Goal: Information Seeking & Learning: Learn about a topic

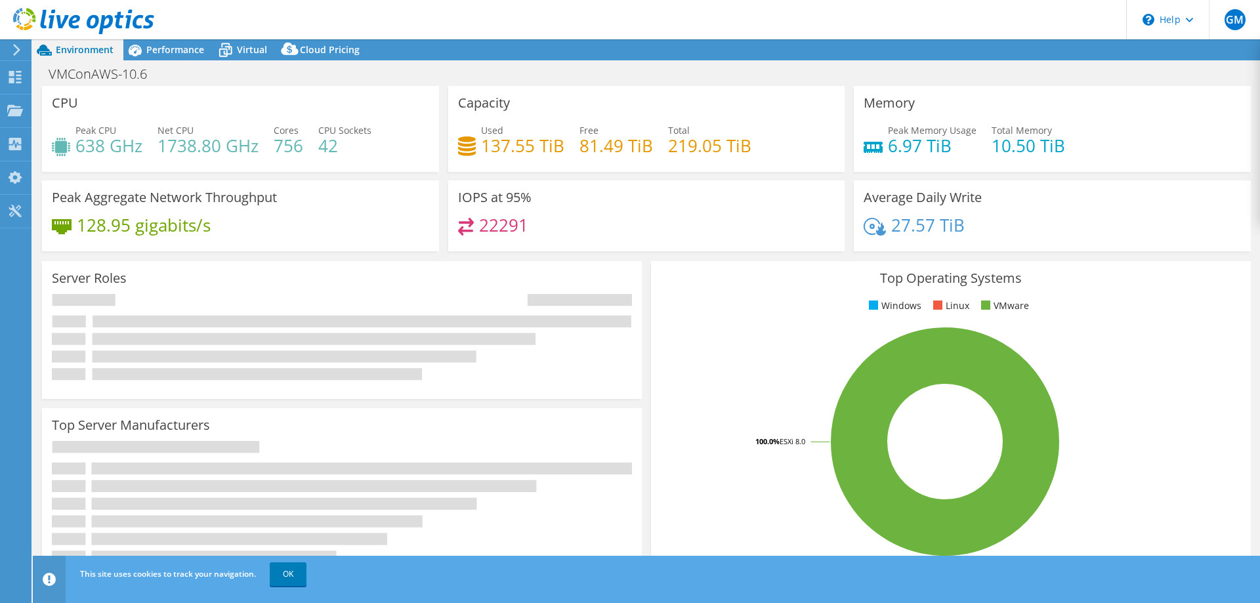
select select "USD"
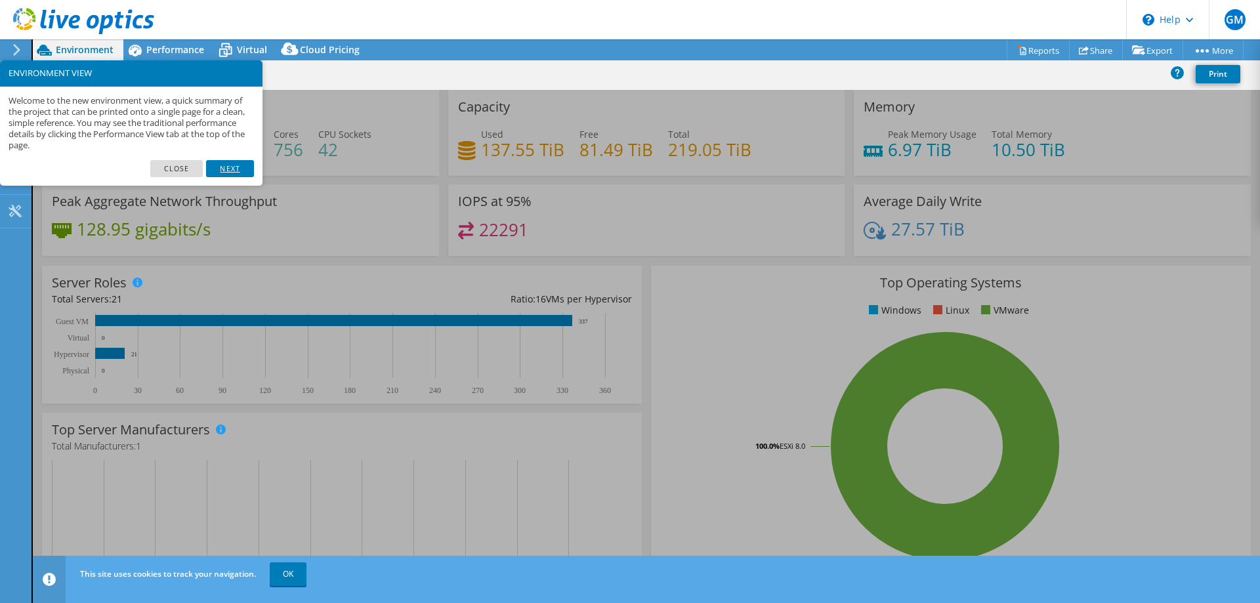
click at [223, 167] on link "Next" at bounding box center [229, 168] width 47 height 17
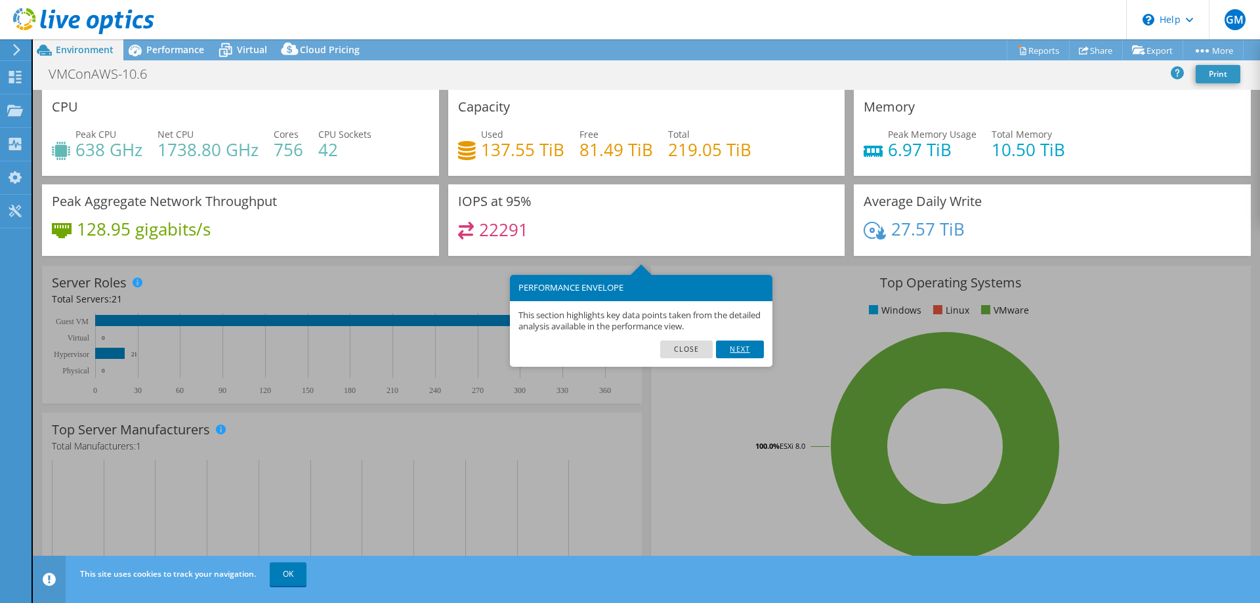
click at [750, 351] on link "Next" at bounding box center [739, 349] width 47 height 17
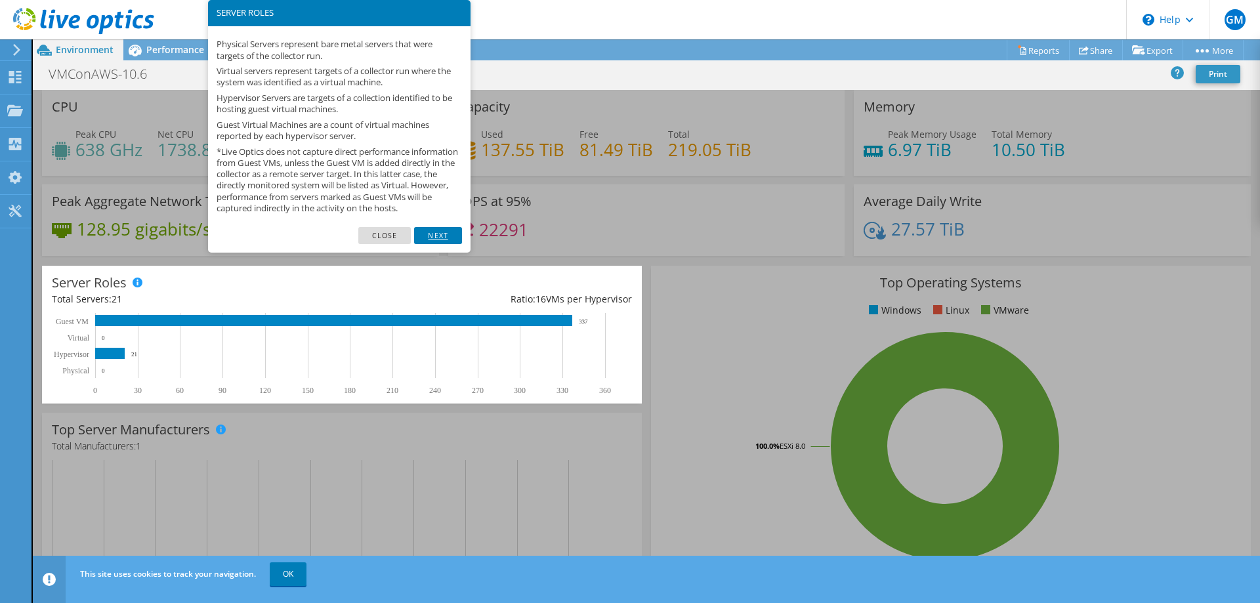
click at [433, 243] on link "Next" at bounding box center [437, 235] width 47 height 17
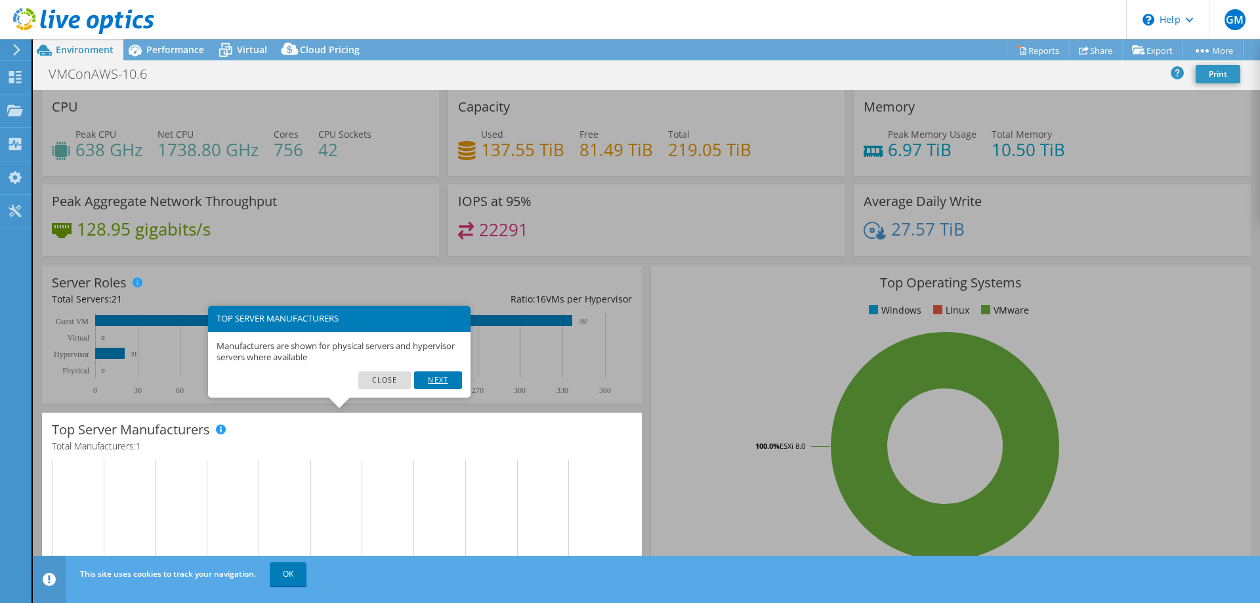
click at [433, 381] on link "Next" at bounding box center [437, 380] width 47 height 17
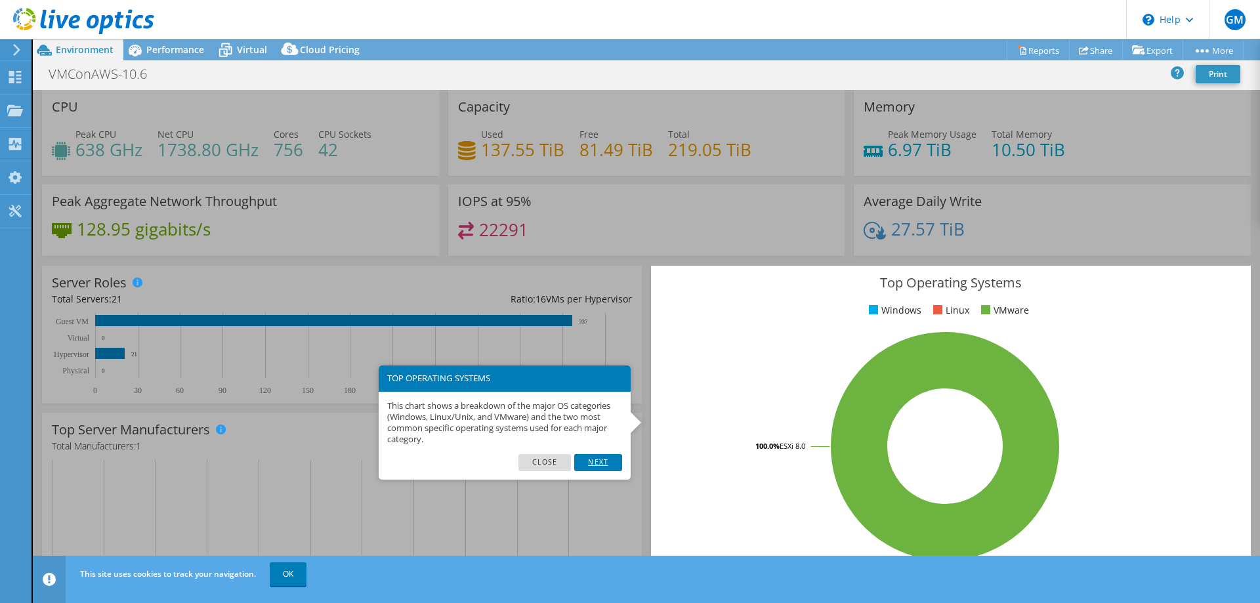
click at [605, 462] on link "Next" at bounding box center [597, 462] width 47 height 17
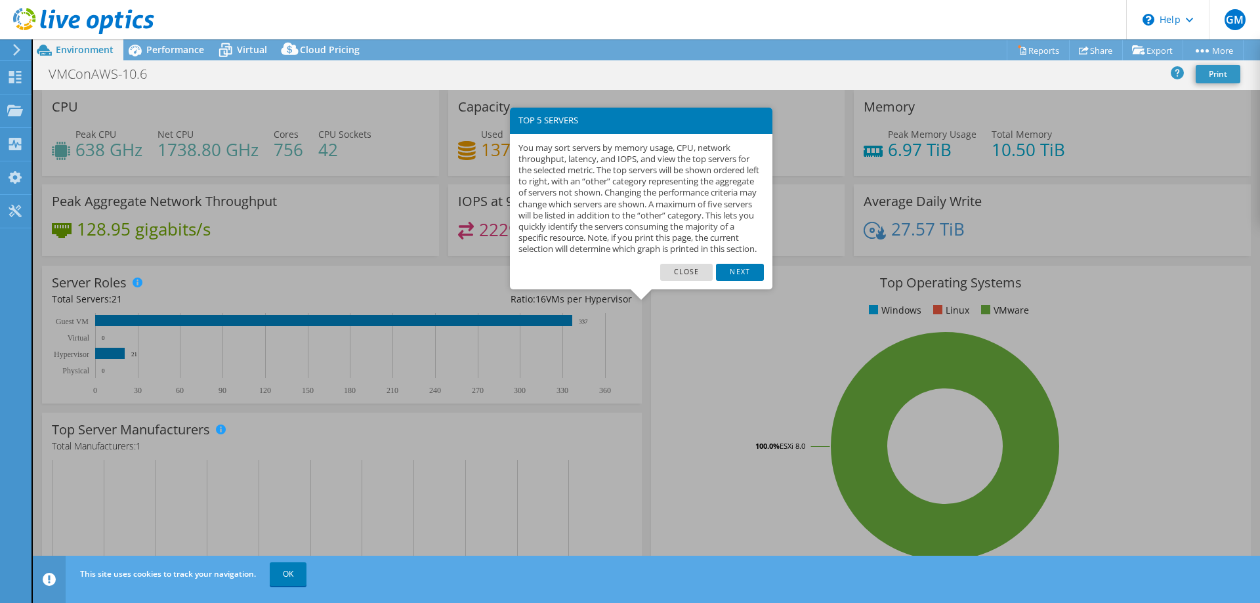
scroll to position [273, 0]
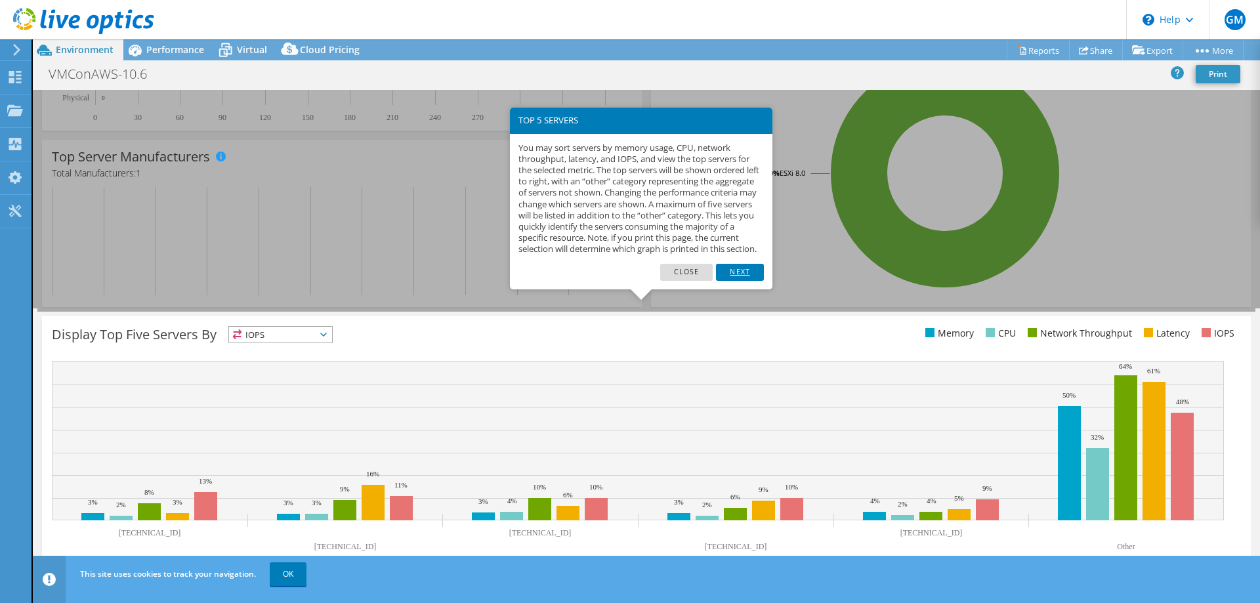
click at [735, 281] on link "Next" at bounding box center [739, 272] width 47 height 17
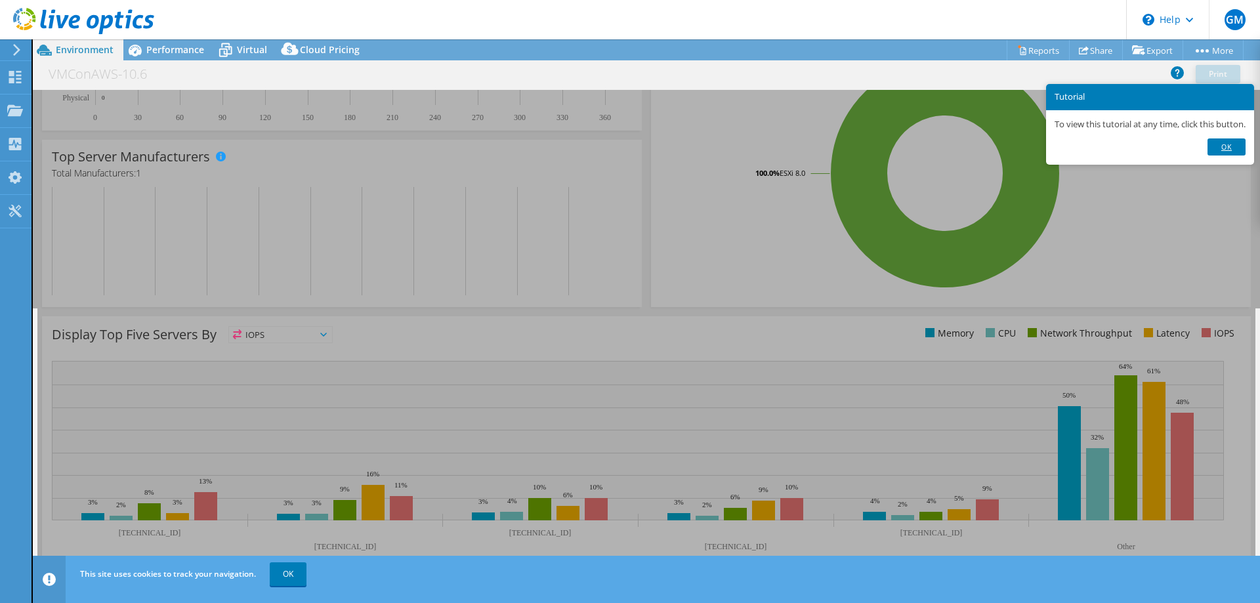
click at [1237, 151] on link "Ok" at bounding box center [1227, 147] width 38 height 17
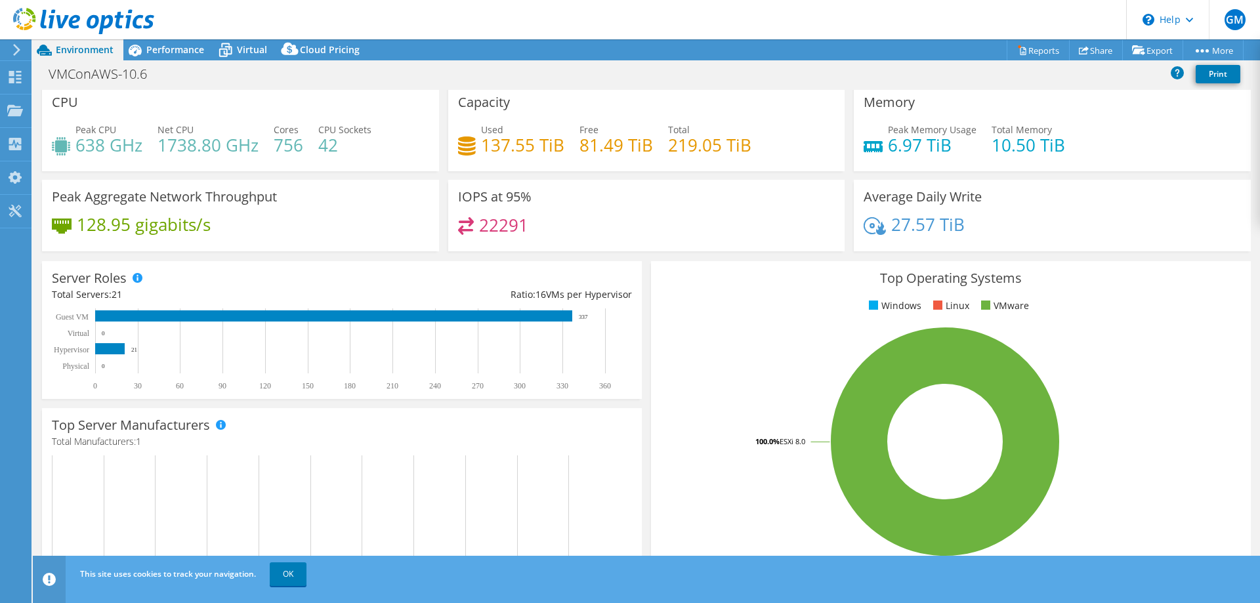
scroll to position [0, 0]
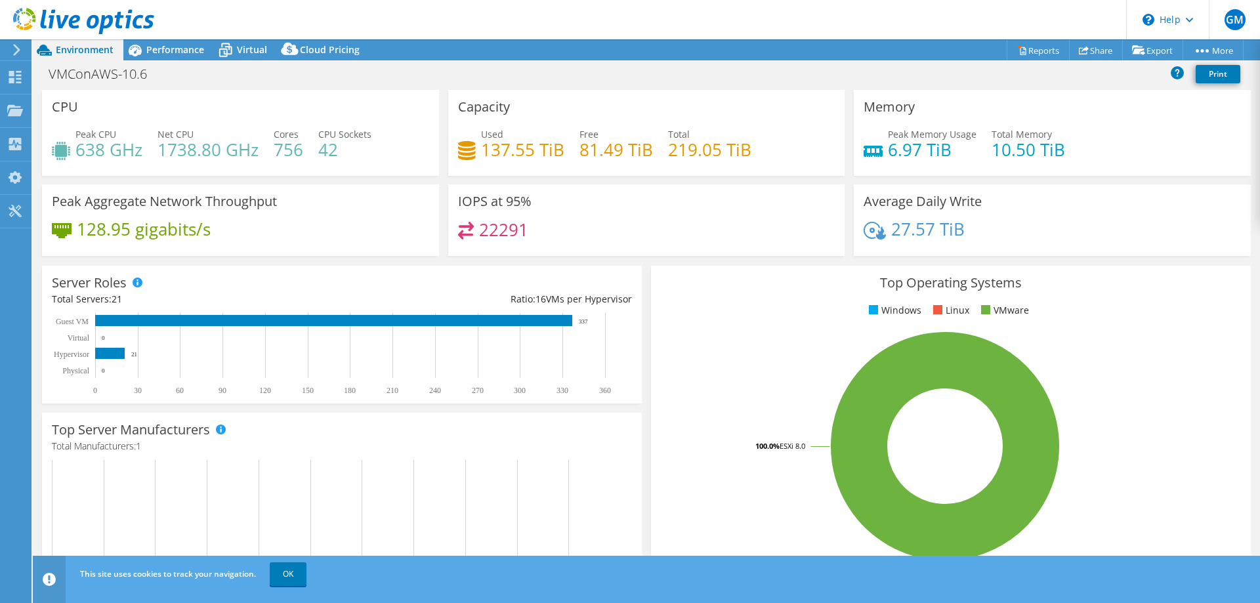
click at [188, 142] on h4 "1738.80 GHz" at bounding box center [208, 149] width 101 height 14
click at [299, 577] on link "OK" at bounding box center [288, 575] width 37 height 24
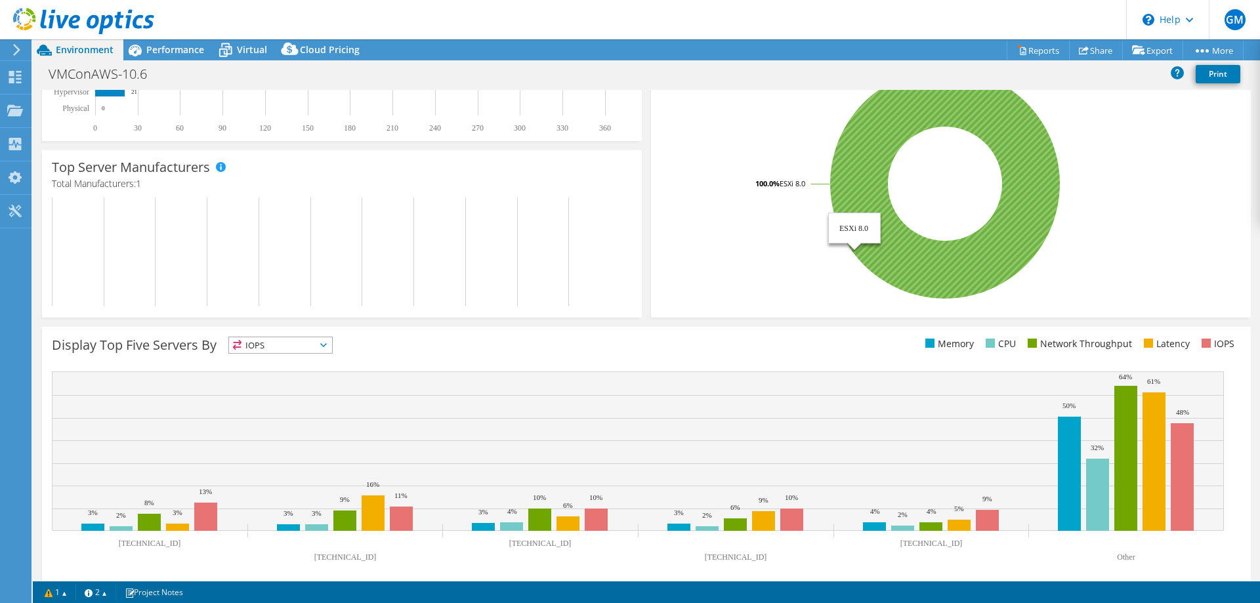
scroll to position [273, 0]
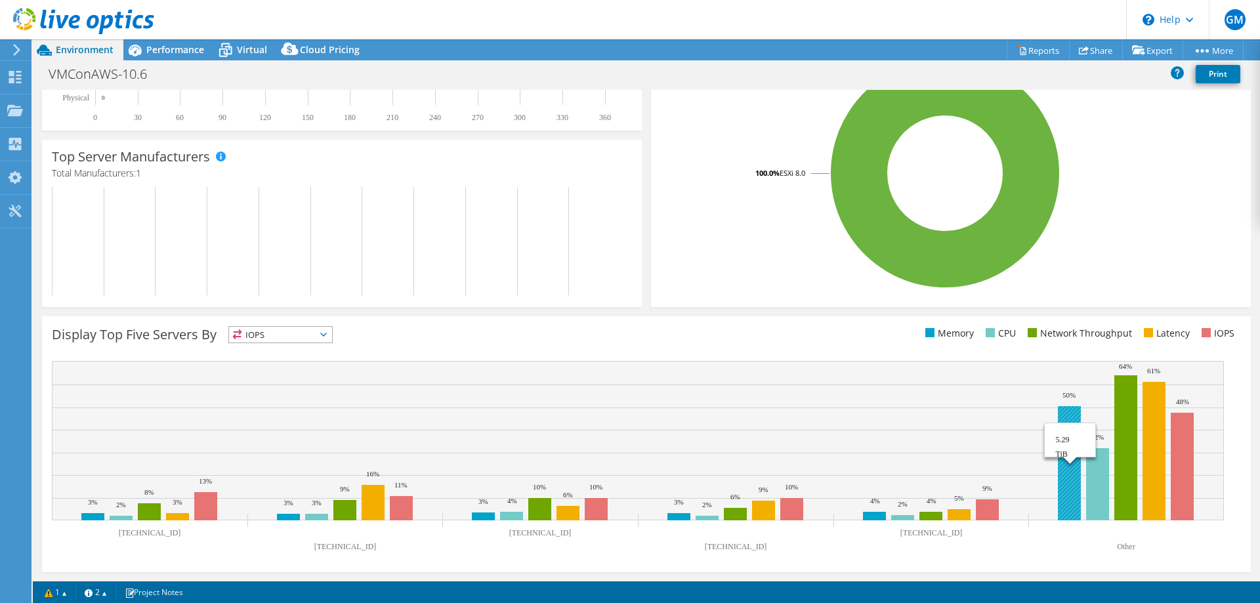
click at [1068, 471] on rect at bounding box center [1069, 463] width 23 height 114
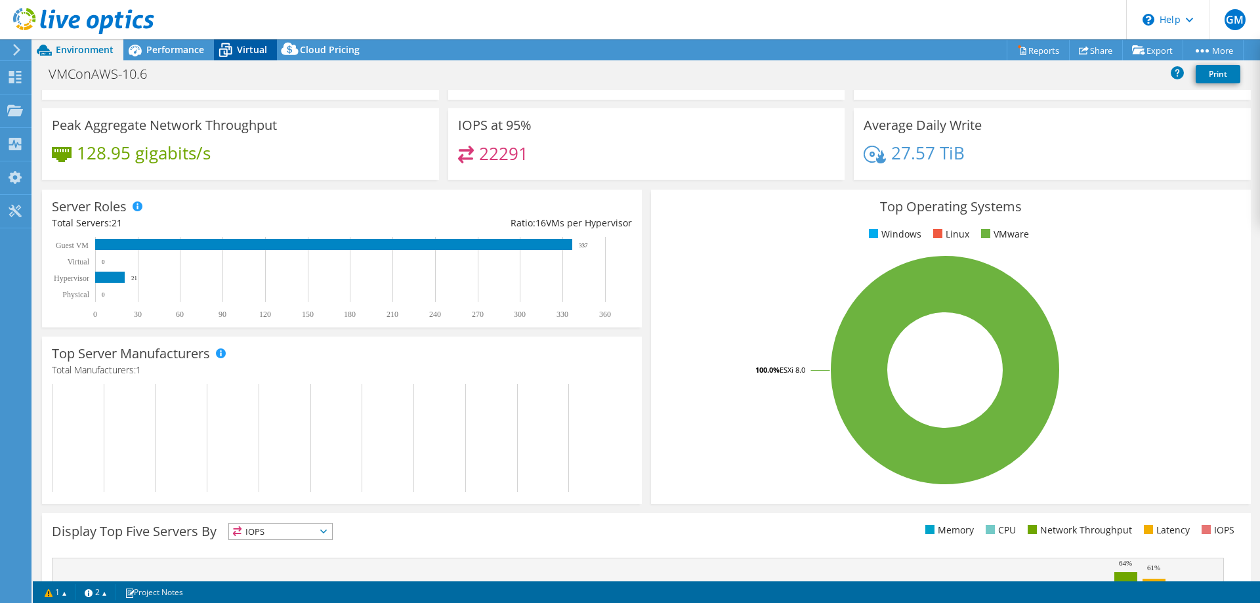
click at [240, 50] on span "Virtual" at bounding box center [252, 49] width 30 height 12
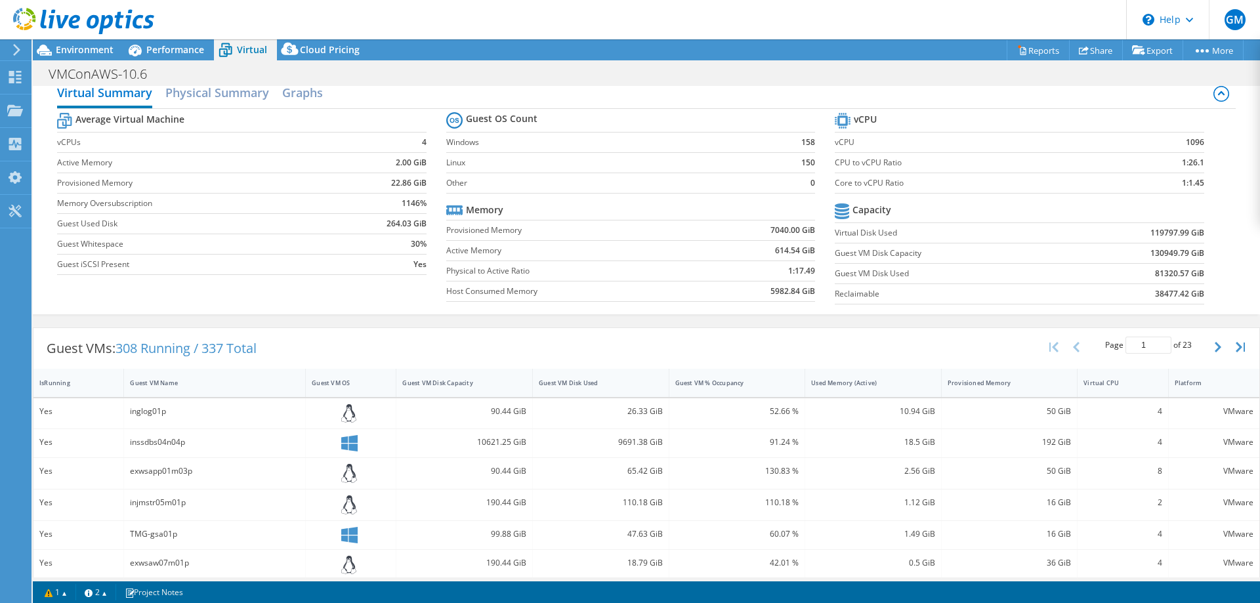
scroll to position [0, 0]
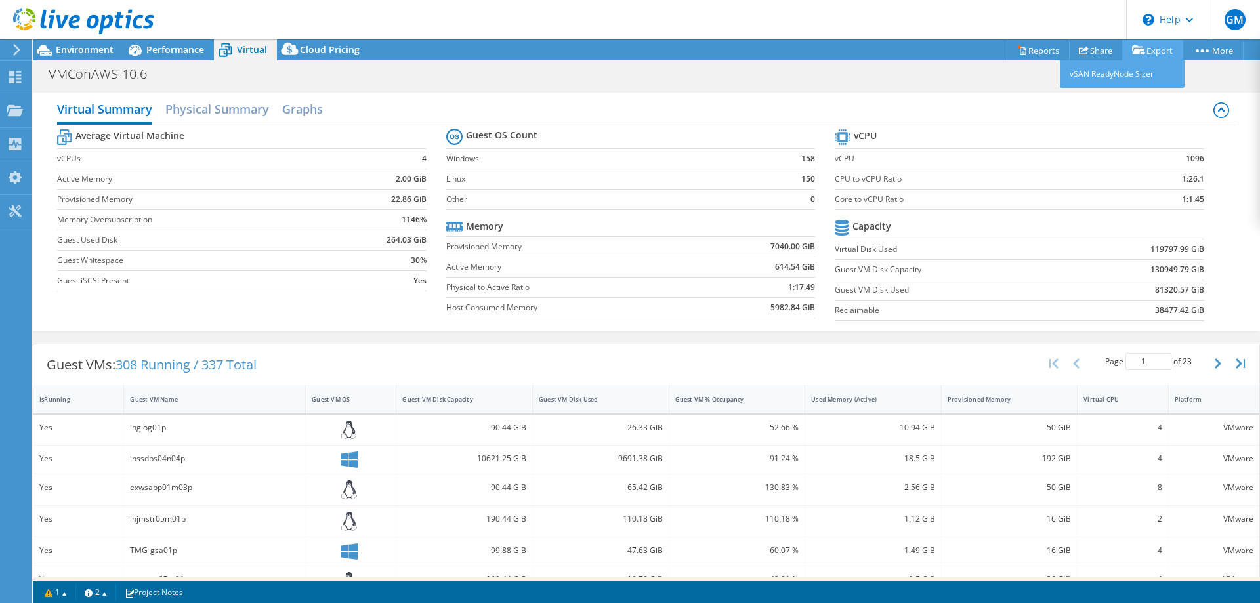
click at [1153, 53] on link "Export" at bounding box center [1153, 50] width 61 height 20
click at [1109, 75] on link "vSAN ReadyNode Sizer" at bounding box center [1122, 74] width 125 height 28
click at [1025, 49] on link "Reports" at bounding box center [1038, 50] width 63 height 20
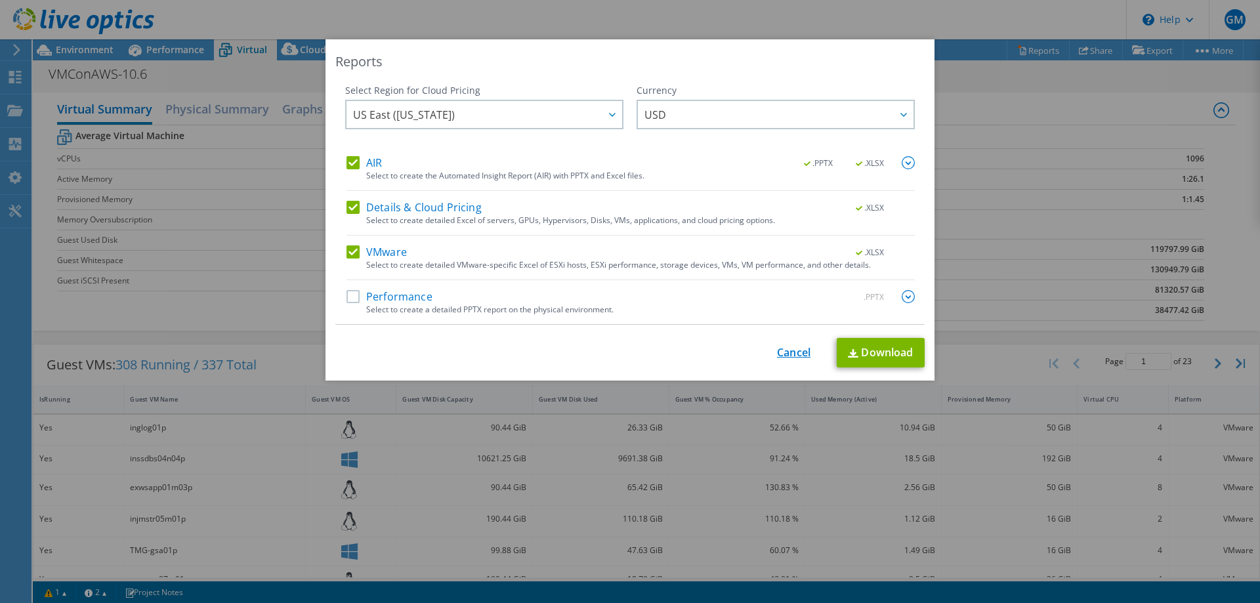
click at [788, 351] on link "Cancel" at bounding box center [793, 353] width 33 height 12
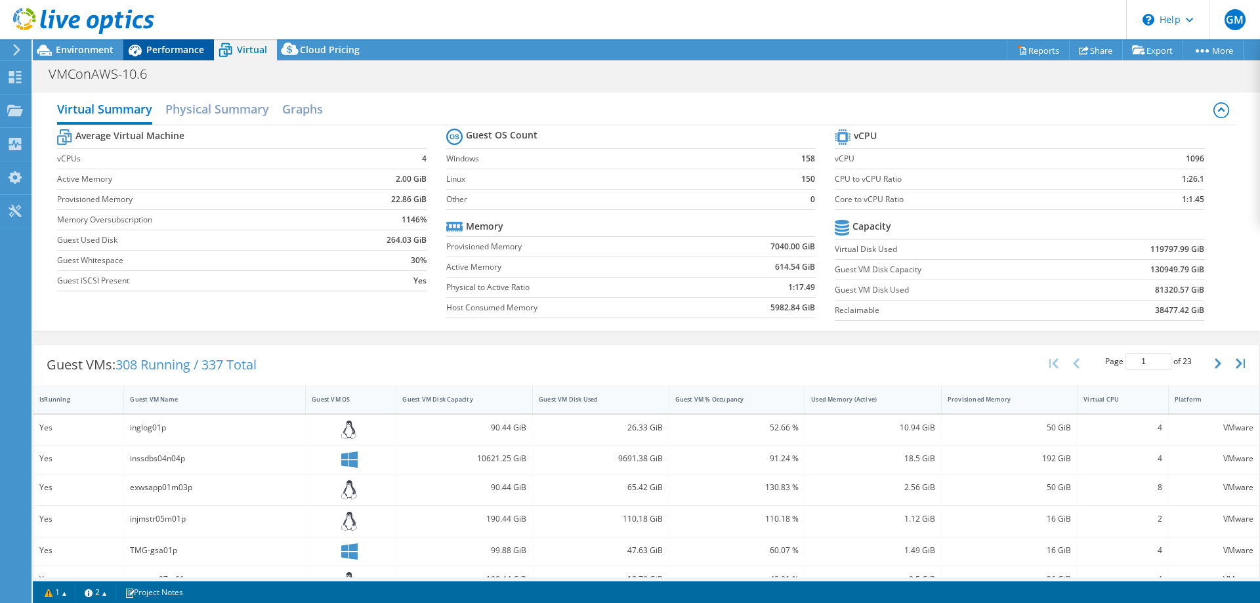
click at [165, 47] on span "Performance" at bounding box center [175, 49] width 58 height 12
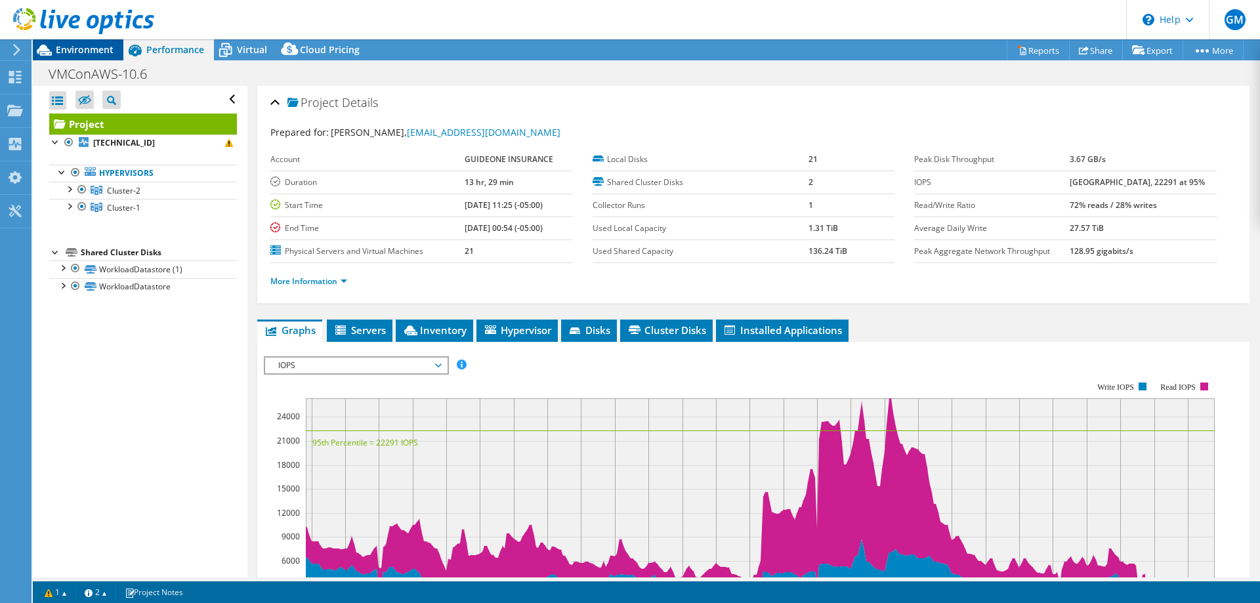
click at [73, 47] on span "Environment" at bounding box center [85, 49] width 58 height 12
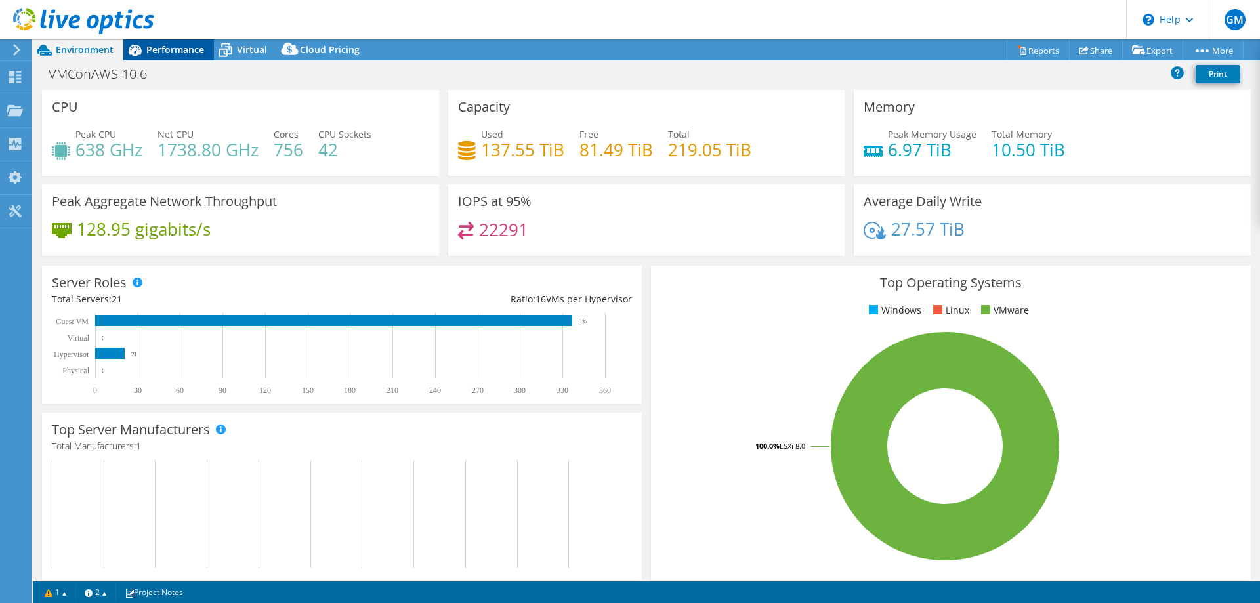
click at [173, 53] on span "Performance" at bounding box center [175, 49] width 58 height 12
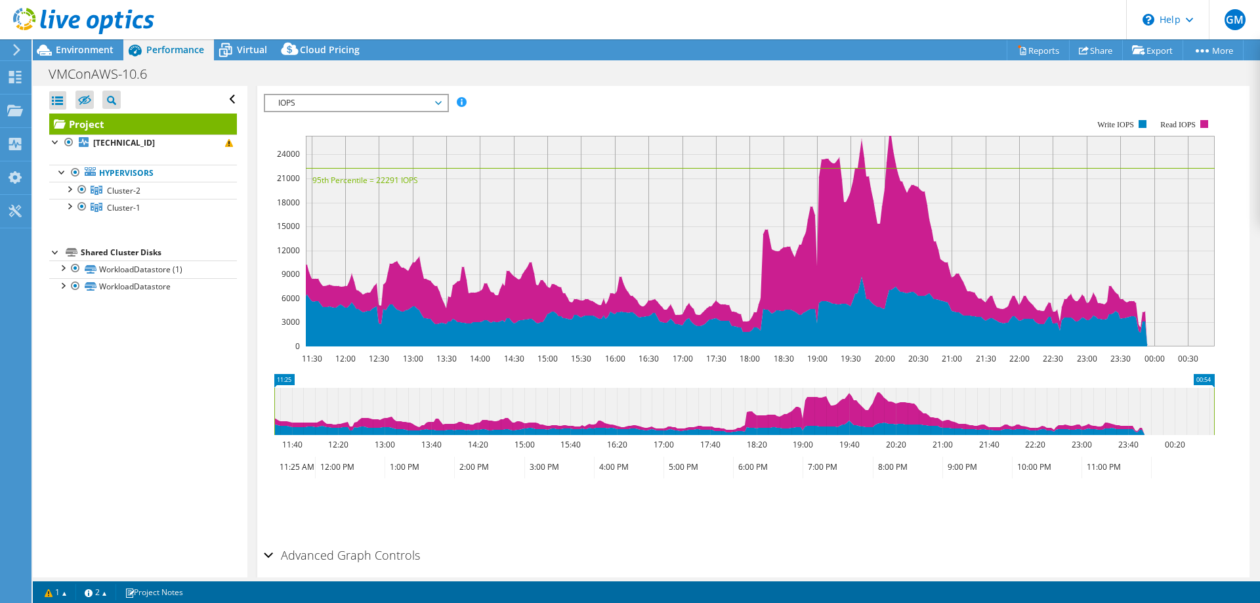
scroll to position [318, 0]
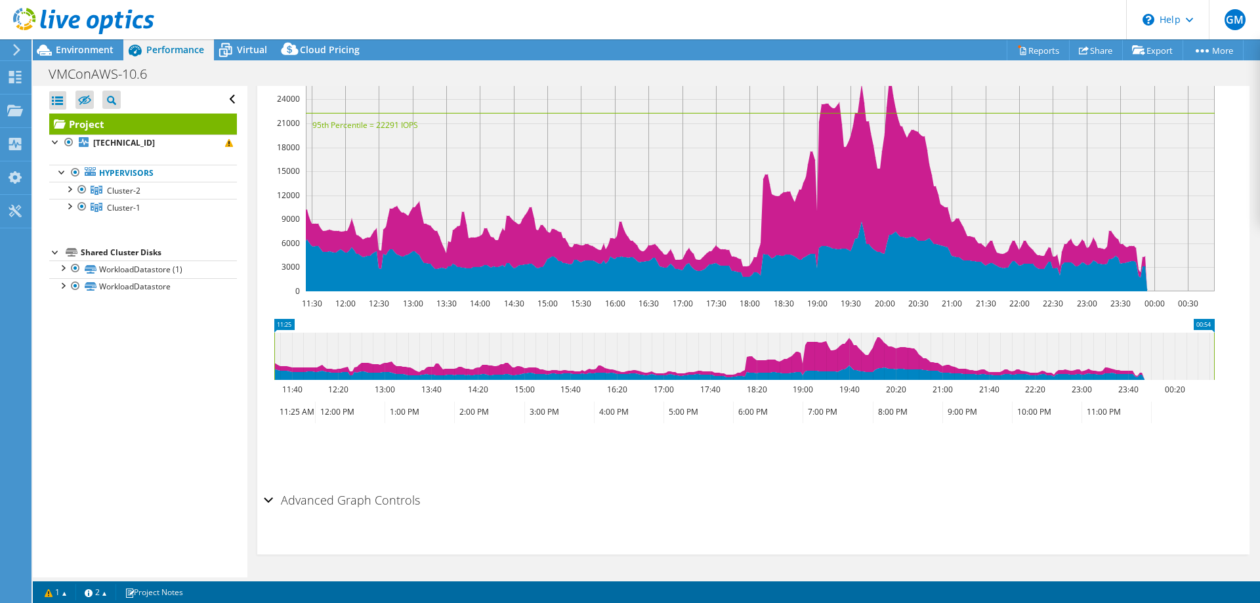
click at [269, 496] on div "Advanced Graph Controls" at bounding box center [753, 501] width 979 height 28
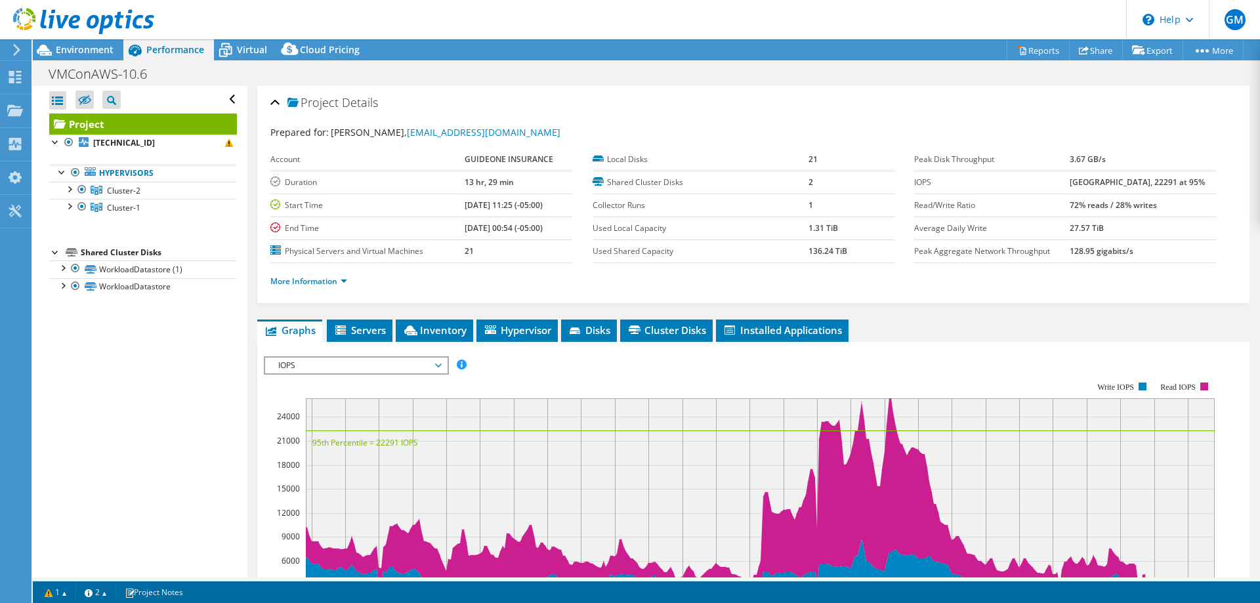
scroll to position [131, 0]
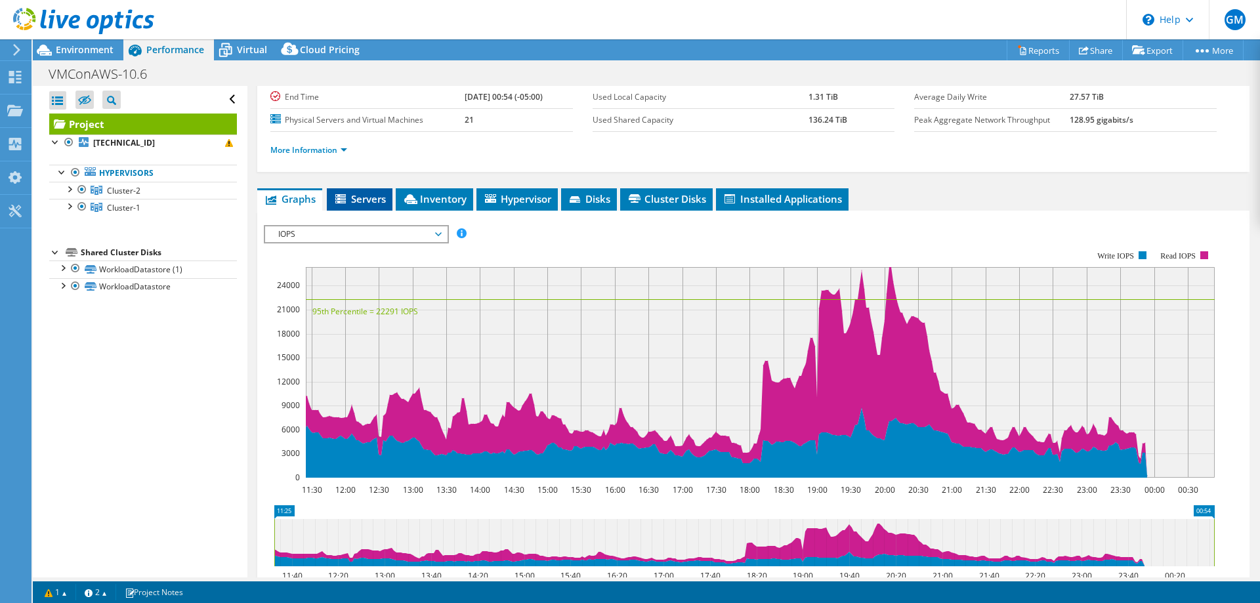
click at [364, 201] on span "Servers" at bounding box center [359, 198] width 53 height 13
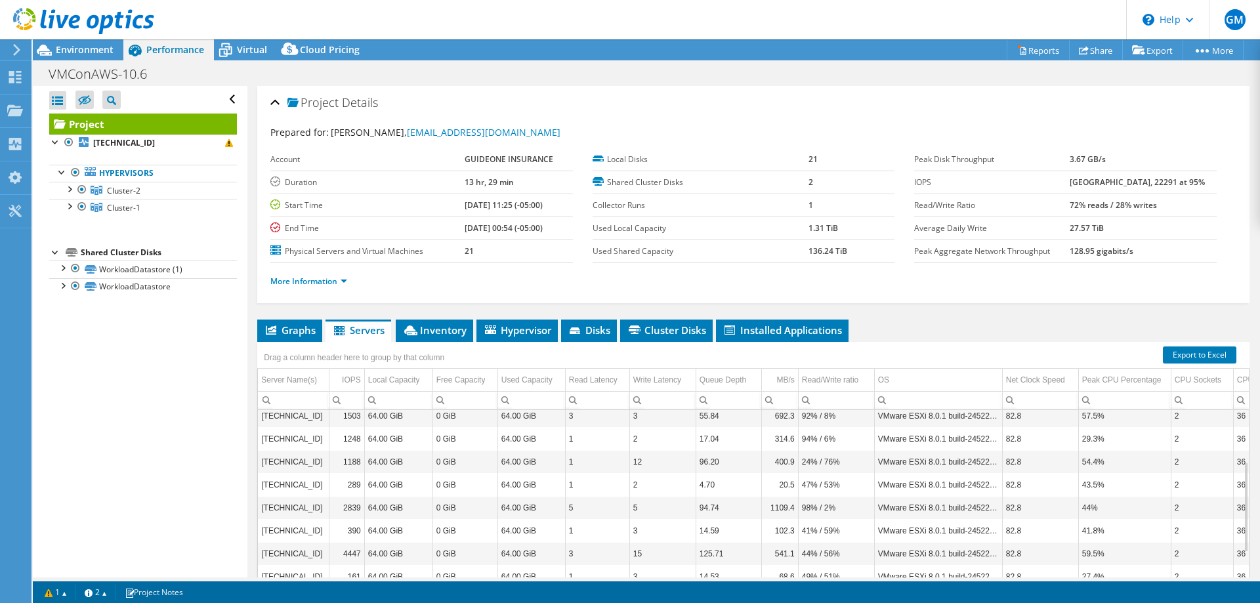
scroll to position [42, 0]
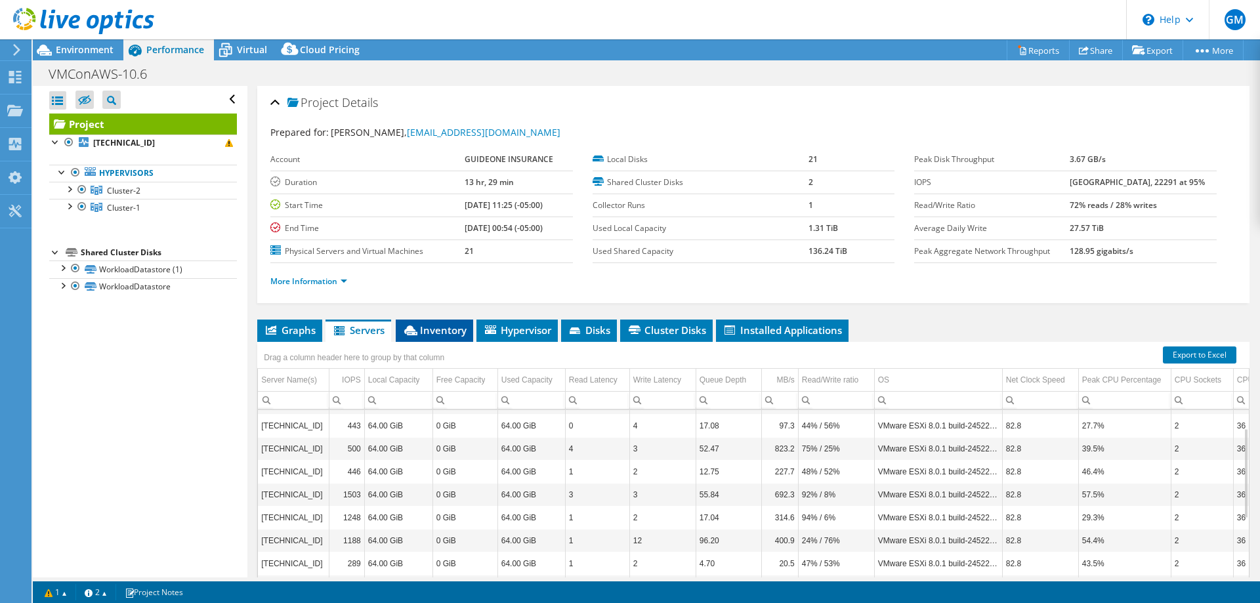
click at [435, 330] on span "Inventory" at bounding box center [434, 330] width 64 height 13
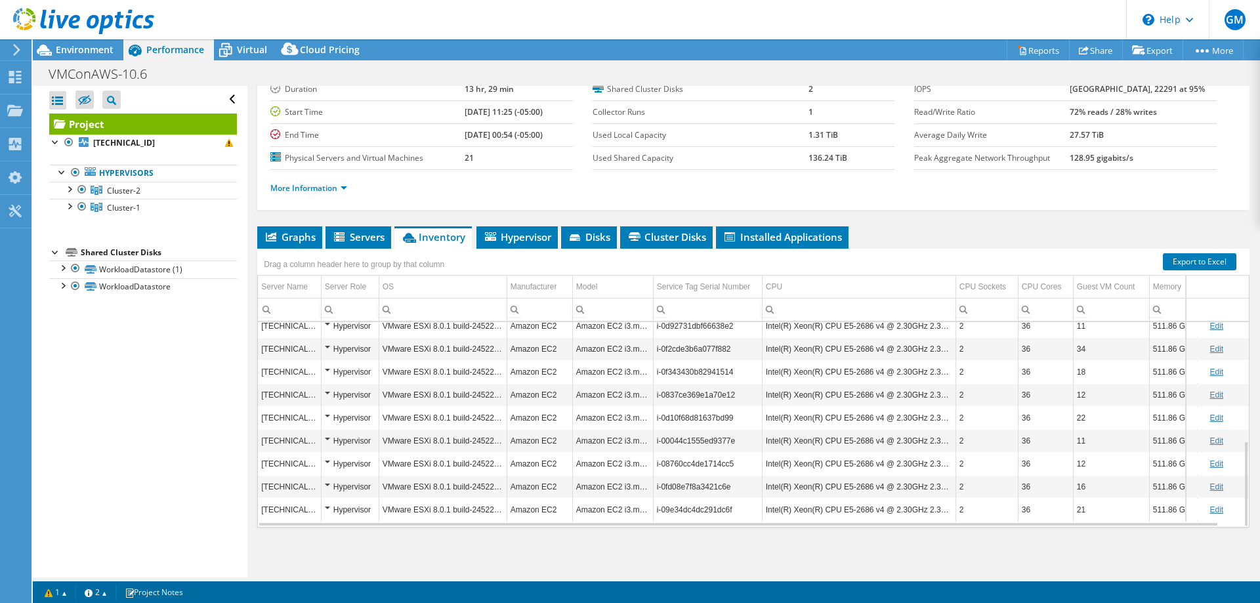
scroll to position [0, 0]
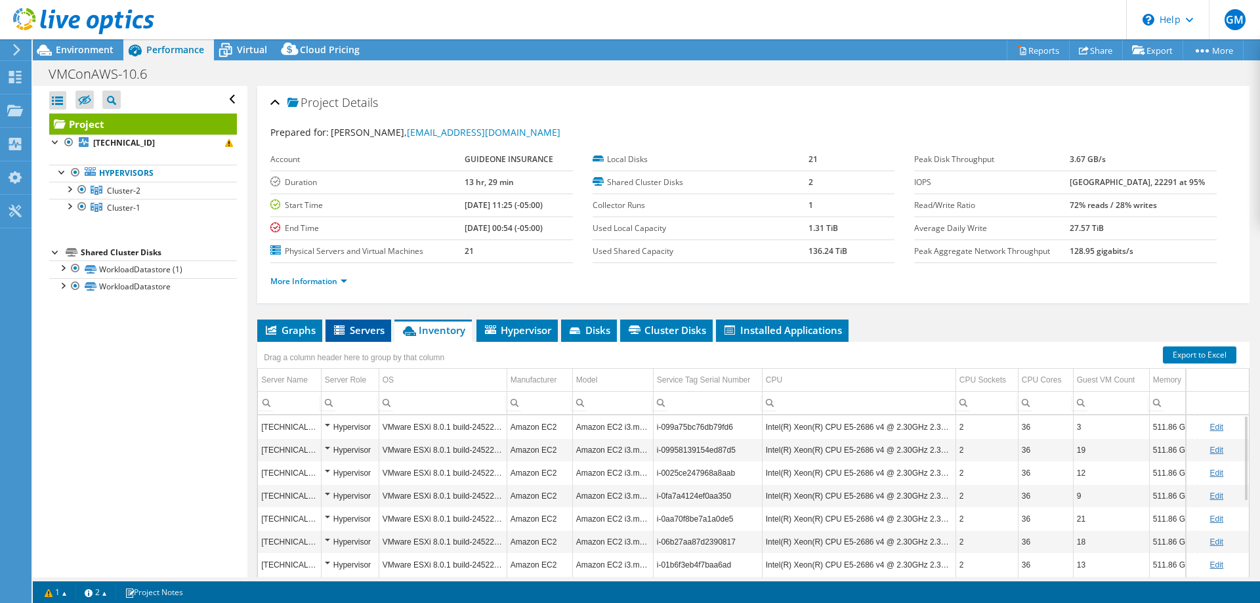
click at [358, 328] on span "Servers" at bounding box center [358, 330] width 53 height 13
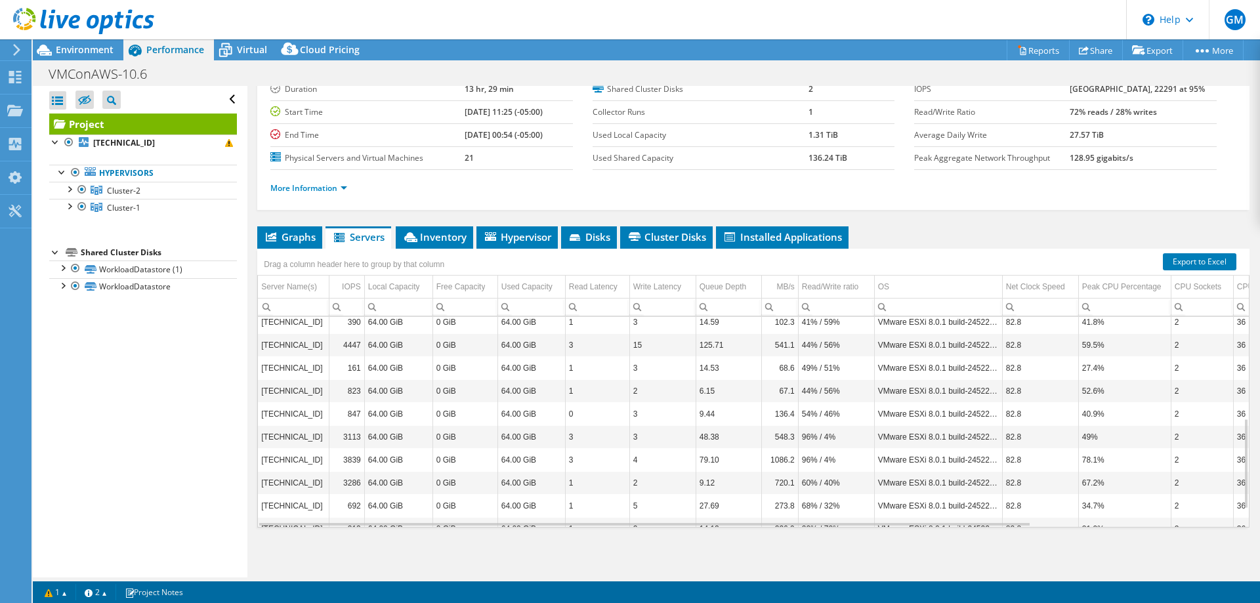
scroll to position [278, 0]
click at [1240, 442] on div "Project Details Prepared for: [PERSON_NAME], [EMAIL_ADDRESS][DOMAIN_NAME] Accou…" at bounding box center [753, 285] width 1012 height 585
click at [445, 232] on span "Inventory" at bounding box center [434, 236] width 64 height 13
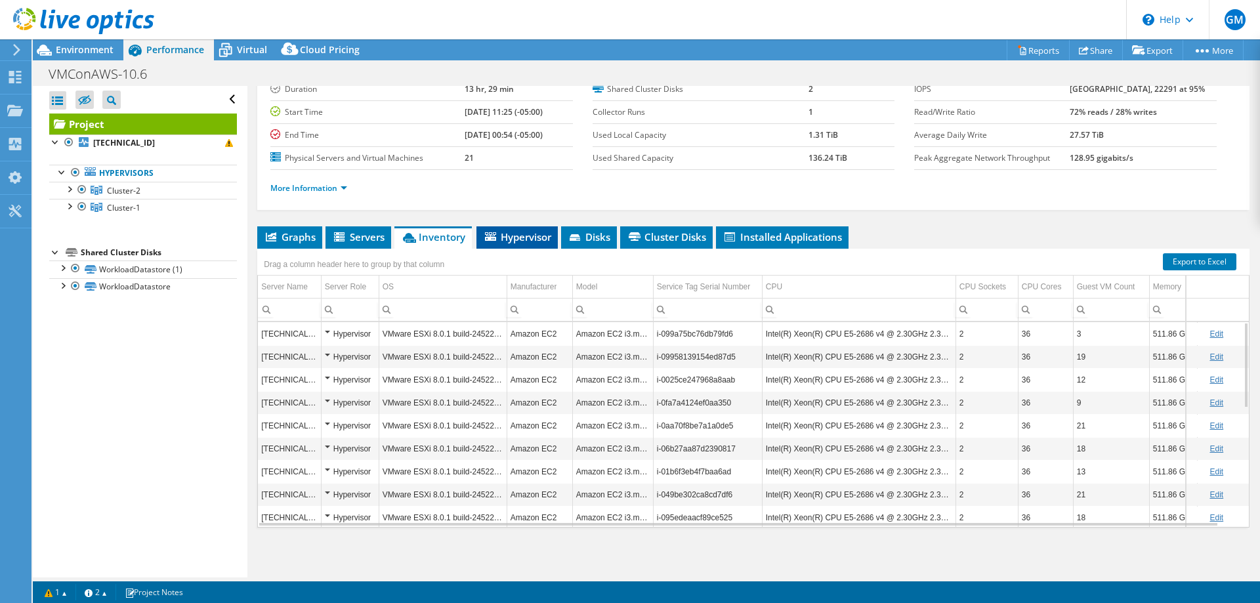
click at [521, 239] on span "Hypervisor" at bounding box center [517, 236] width 68 height 13
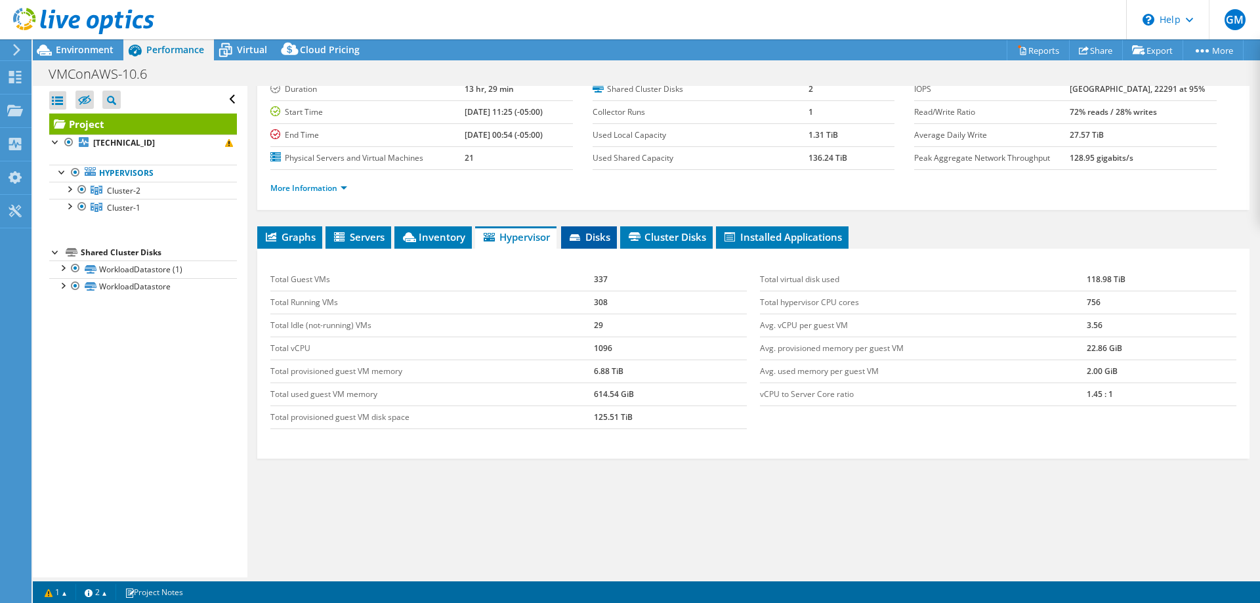
click at [595, 236] on span "Disks" at bounding box center [589, 236] width 43 height 13
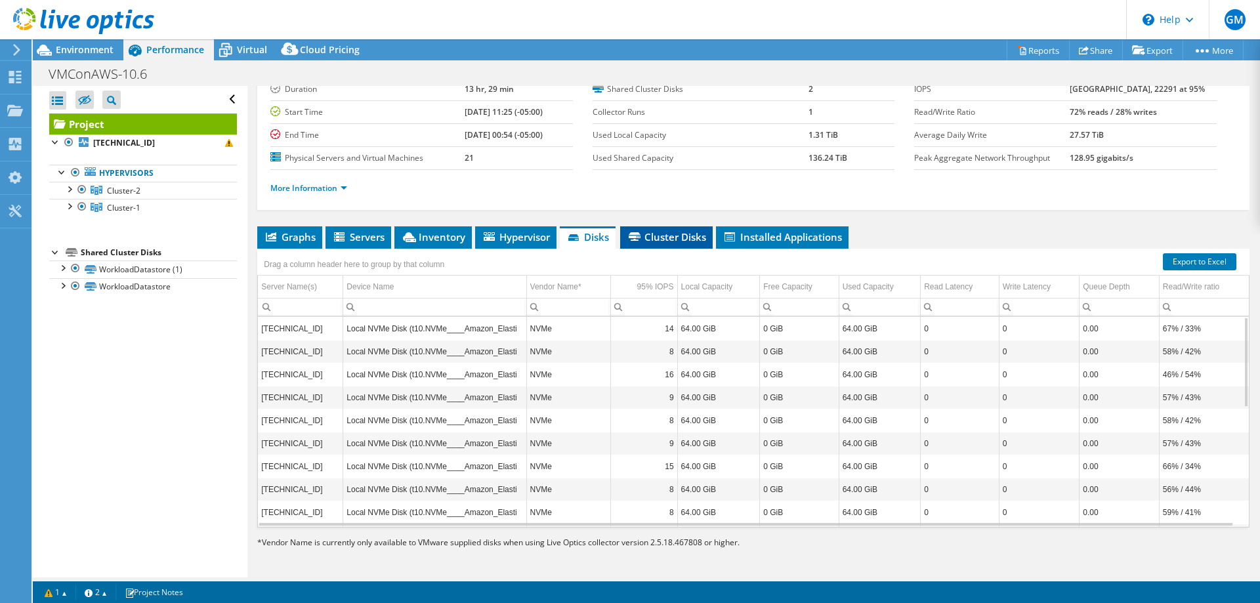
click at [649, 240] on span "Cluster Disks" at bounding box center [666, 236] width 79 height 13
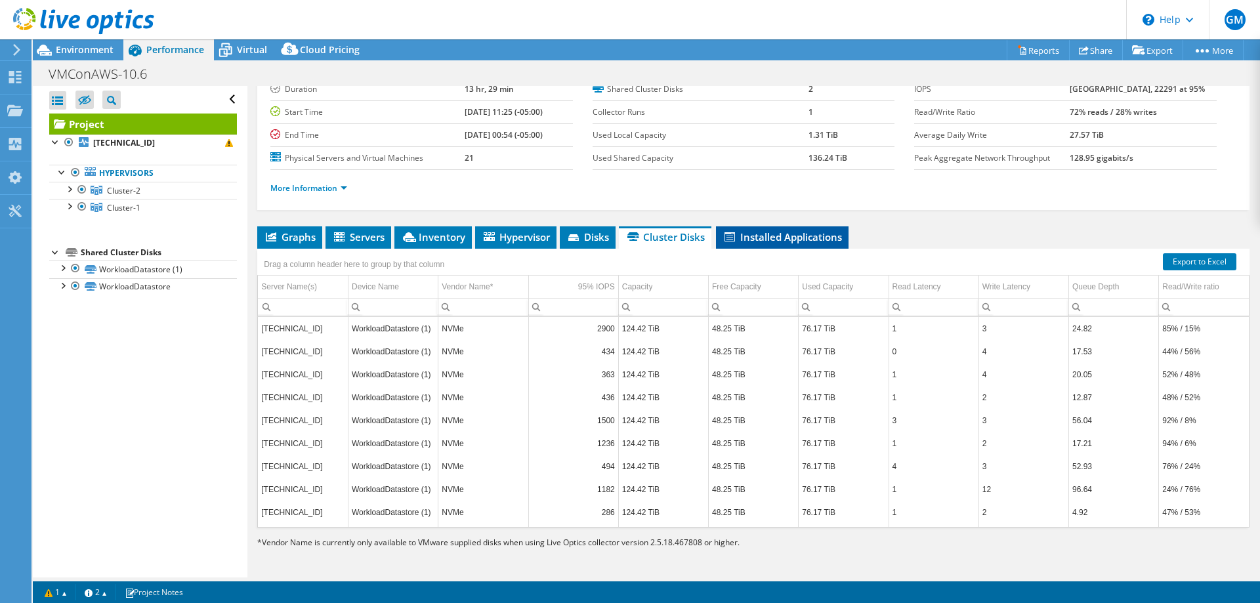
click at [764, 240] on span "Installed Applications" at bounding box center [782, 236] width 119 height 13
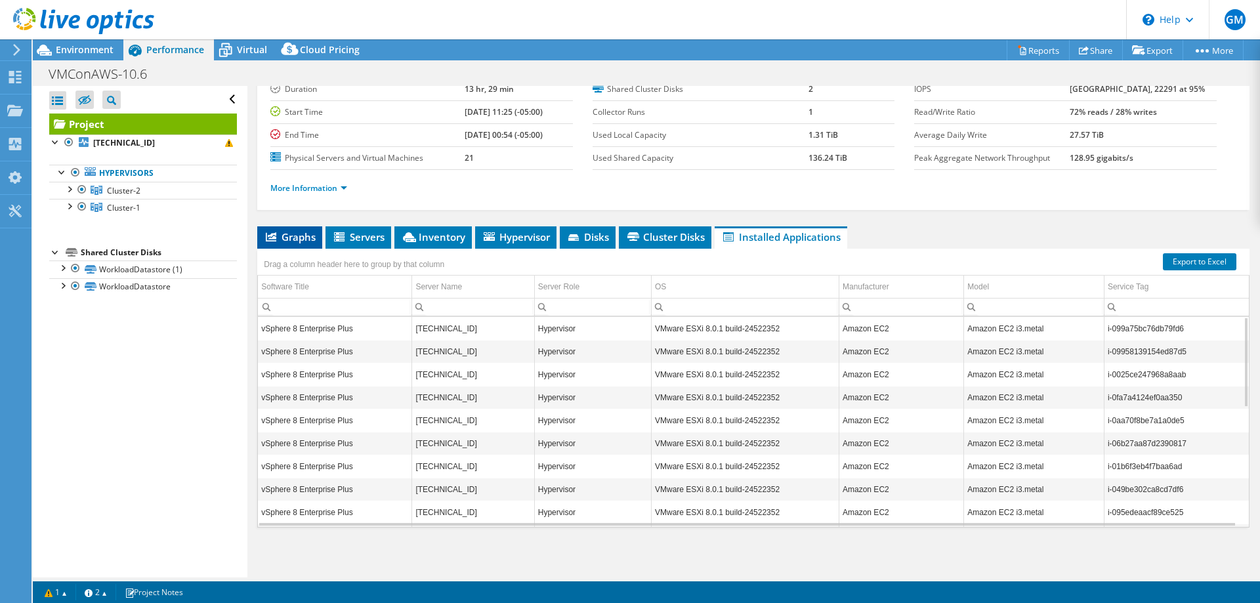
click at [294, 230] on li "Graphs" at bounding box center [289, 237] width 65 height 22
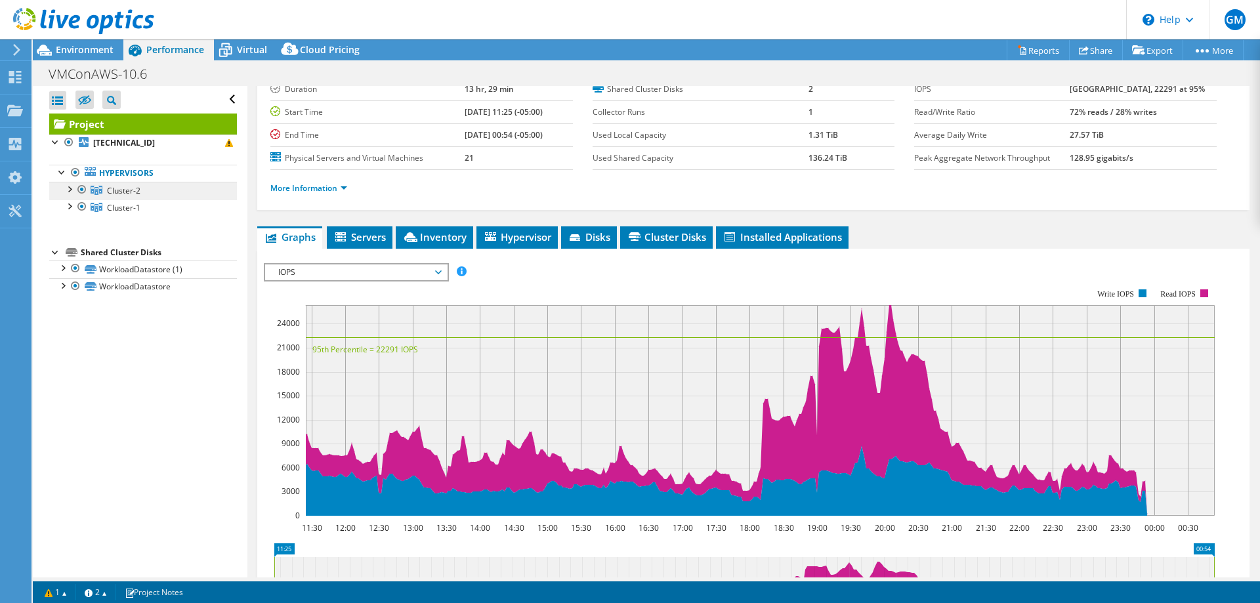
click at [122, 190] on span "Cluster-2" at bounding box center [123, 190] width 33 height 11
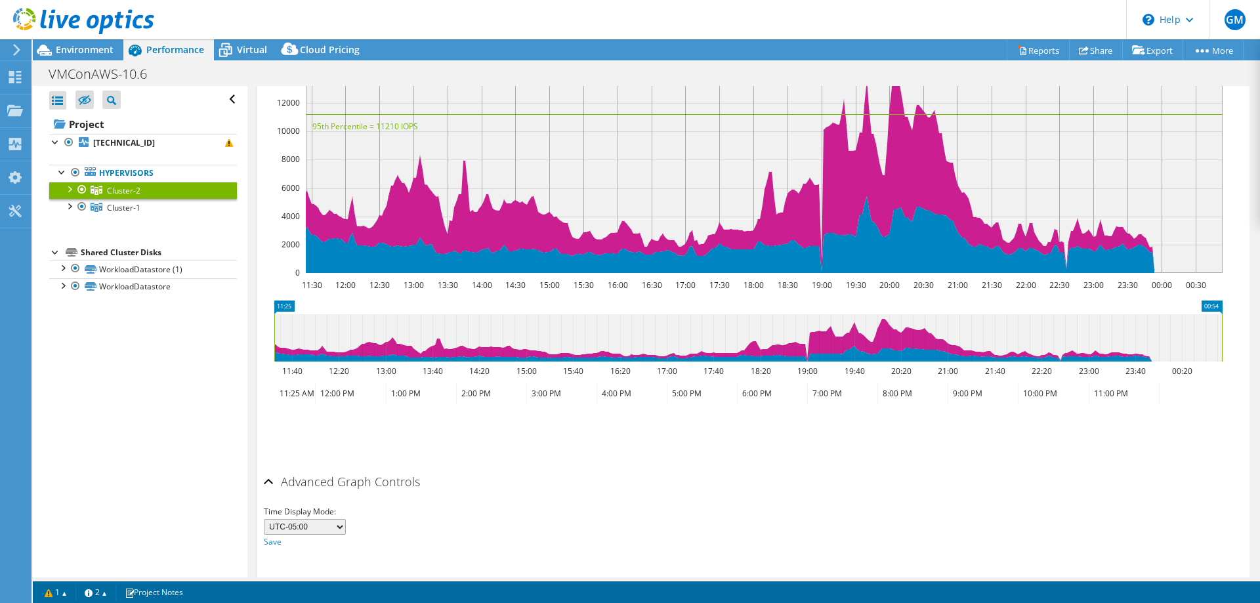
scroll to position [324, 0]
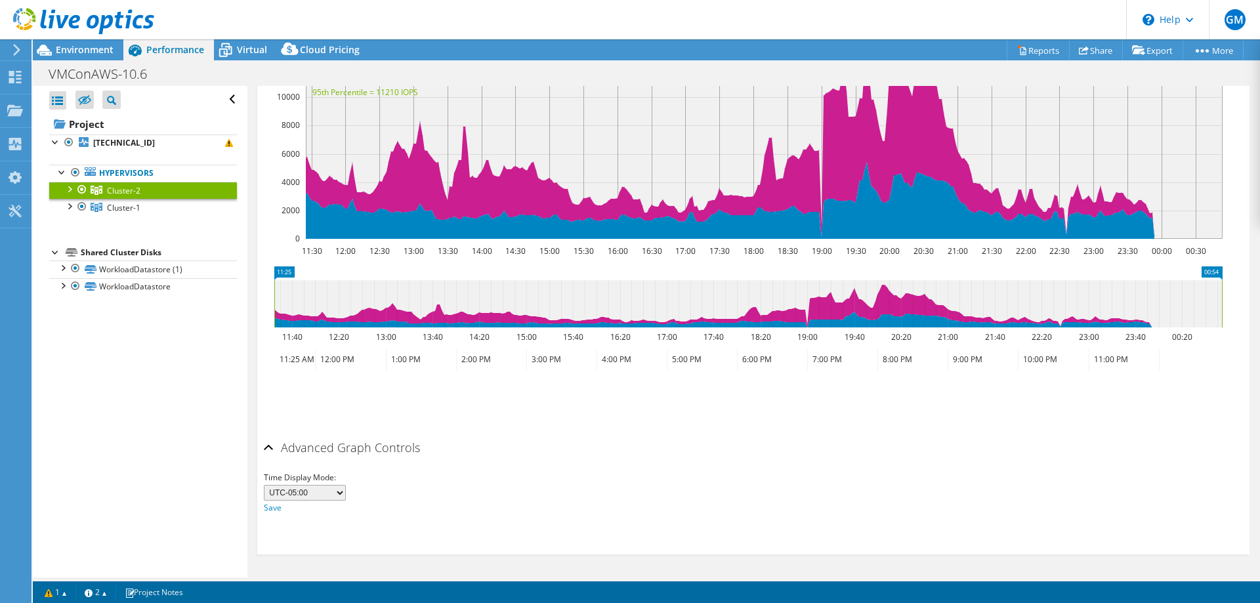
click at [69, 190] on div at bounding box center [68, 188] width 13 height 13
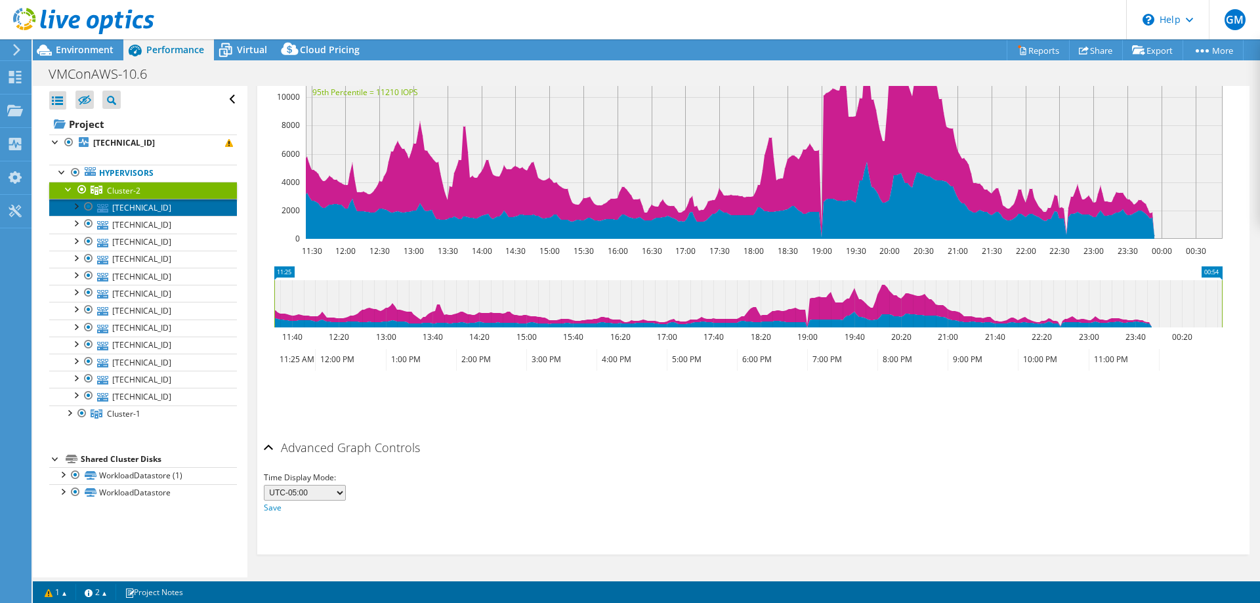
click at [126, 209] on link "[TECHNICAL_ID]" at bounding box center [143, 207] width 188 height 17
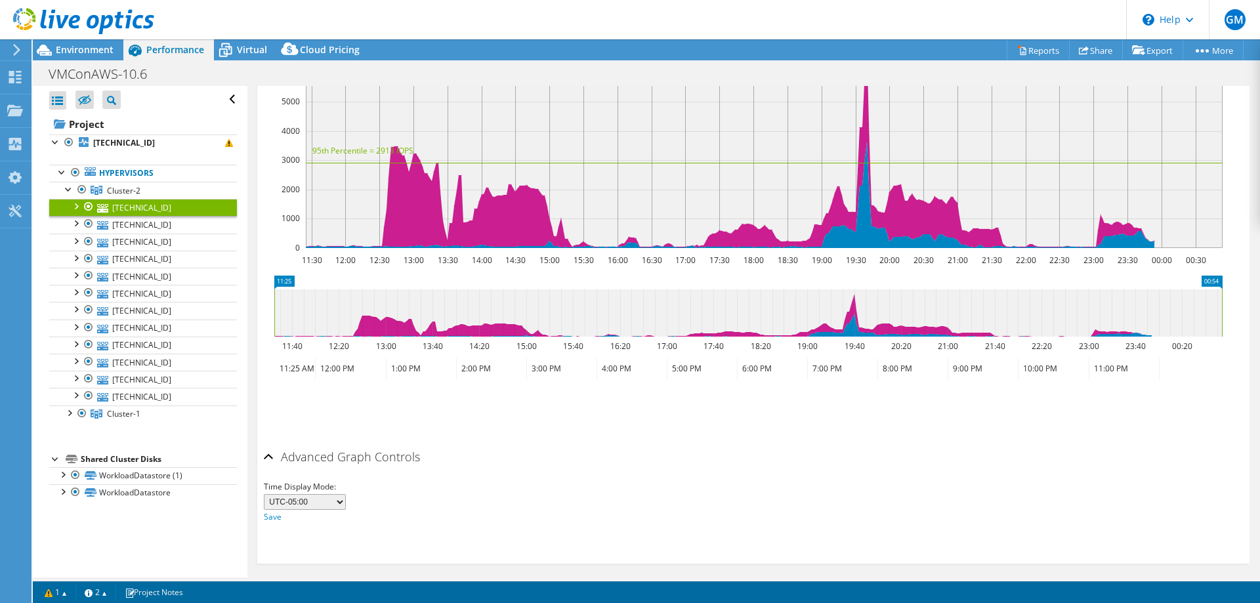
scroll to position [333, 0]
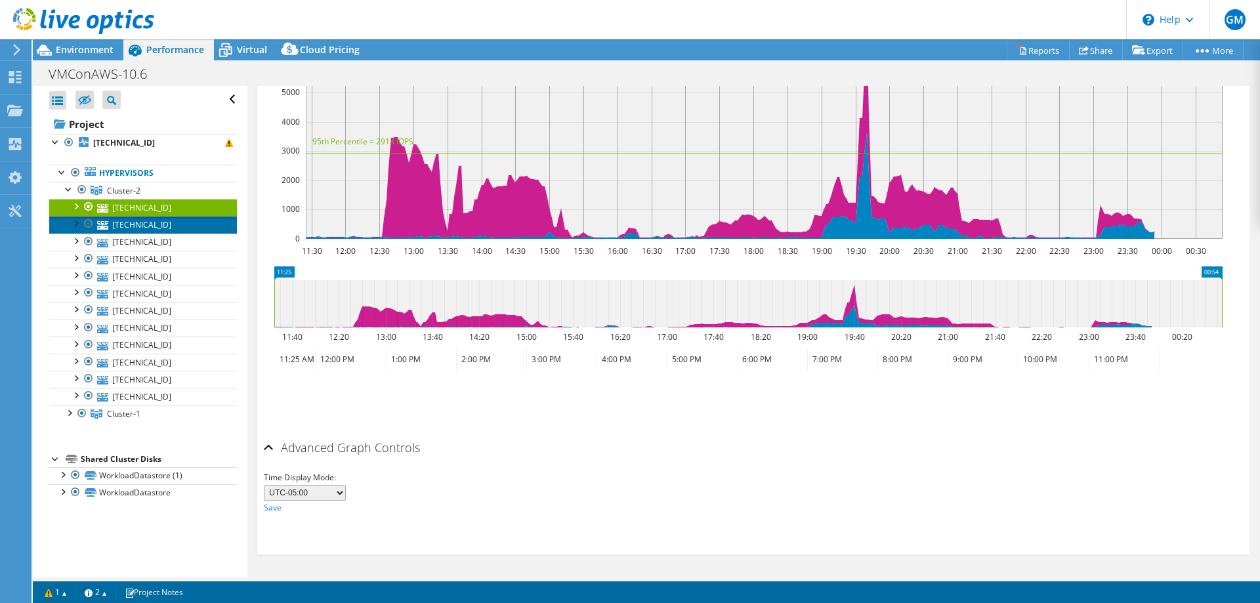
click at [131, 224] on link "[TECHNICAL_ID]" at bounding box center [143, 224] width 188 height 17
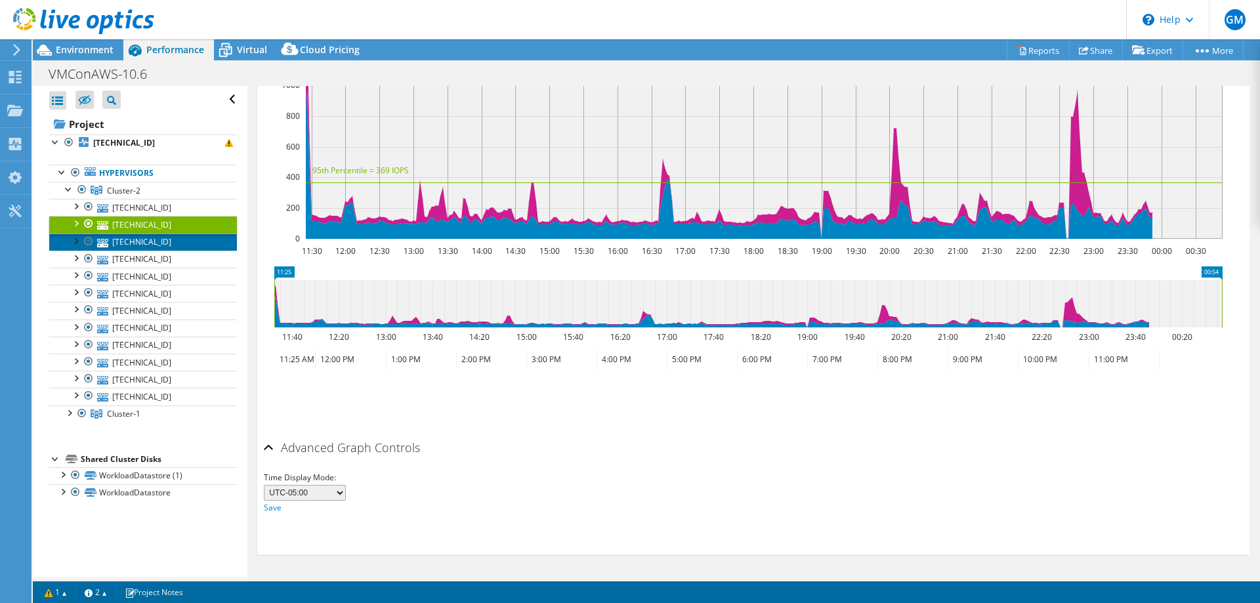
click at [133, 240] on link "[TECHNICAL_ID]" at bounding box center [143, 242] width 188 height 17
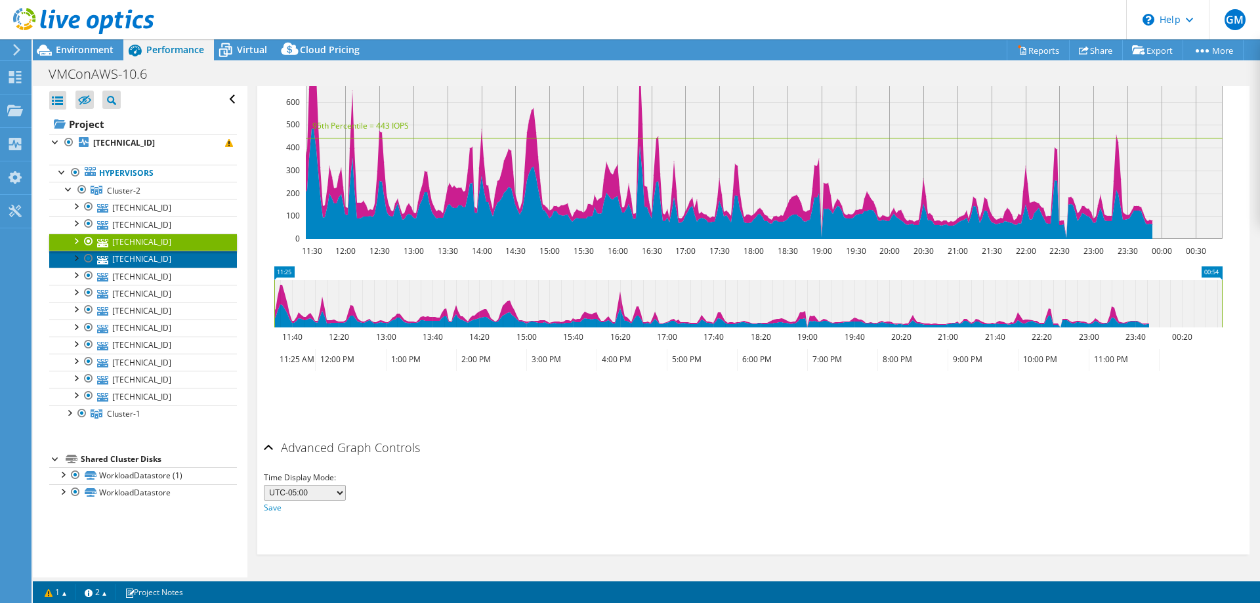
click at [133, 257] on link "[TECHNICAL_ID]" at bounding box center [143, 259] width 188 height 17
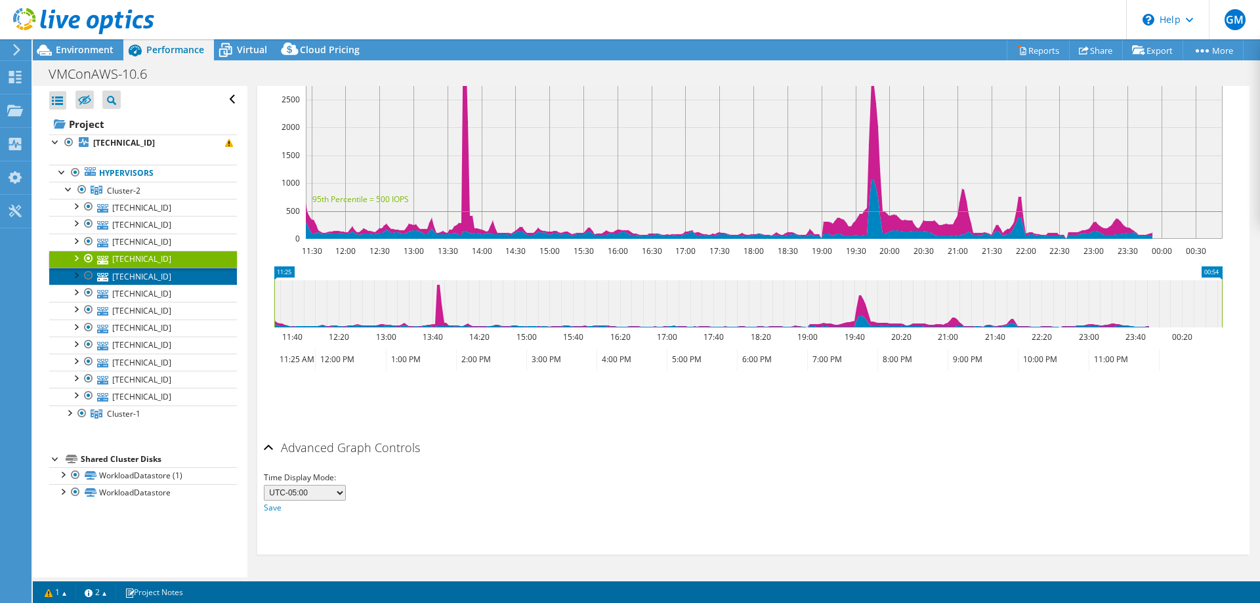
click at [134, 276] on link "[TECHNICAL_ID]" at bounding box center [143, 276] width 188 height 17
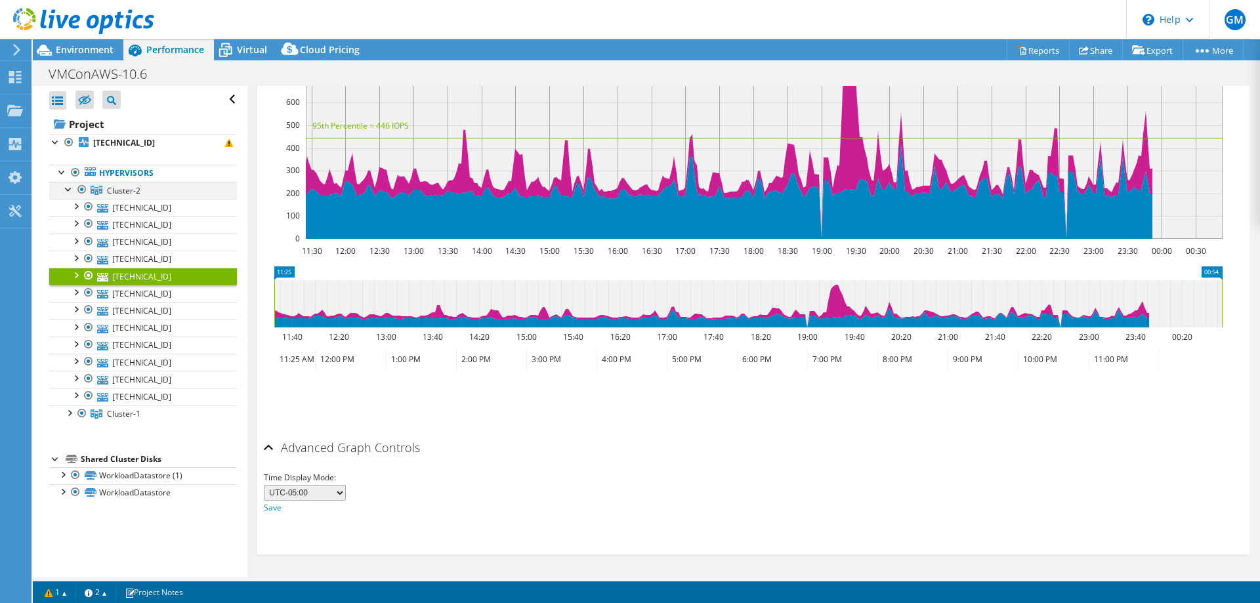
click at [68, 189] on div at bounding box center [68, 188] width 13 height 13
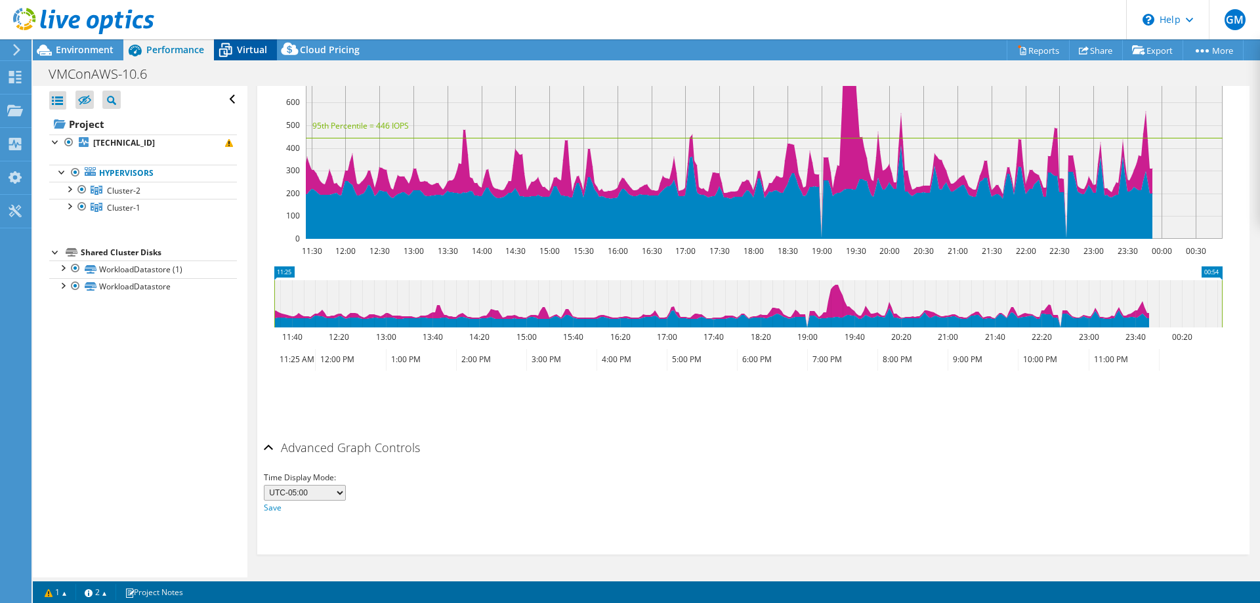
click at [245, 49] on span "Virtual" at bounding box center [252, 49] width 30 height 12
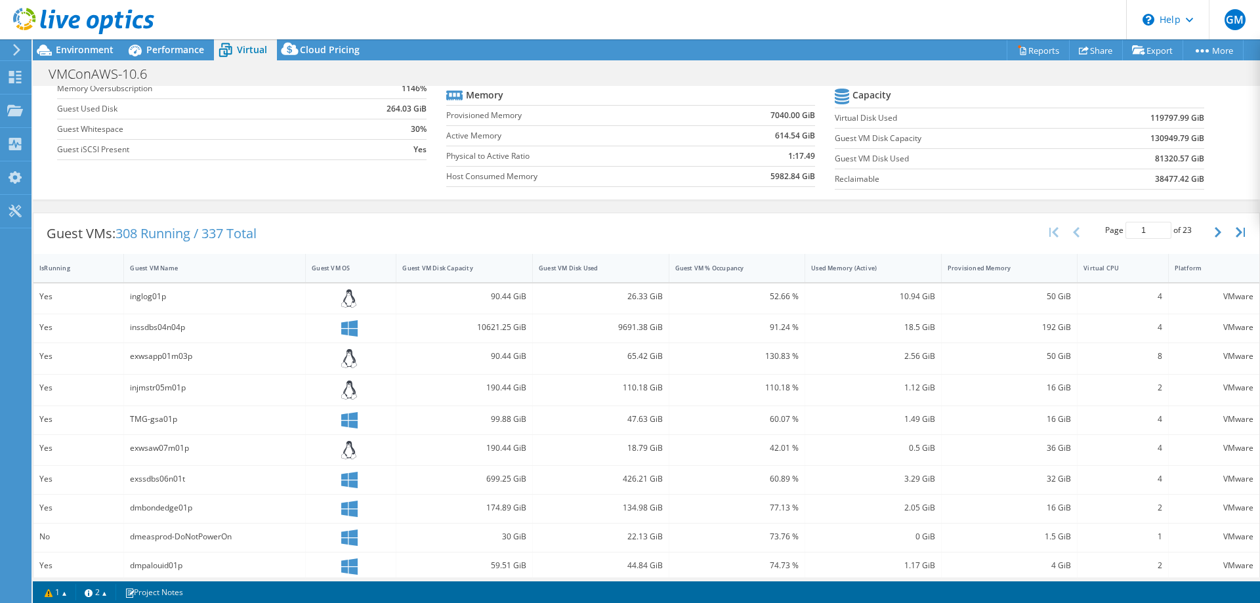
scroll to position [197, 0]
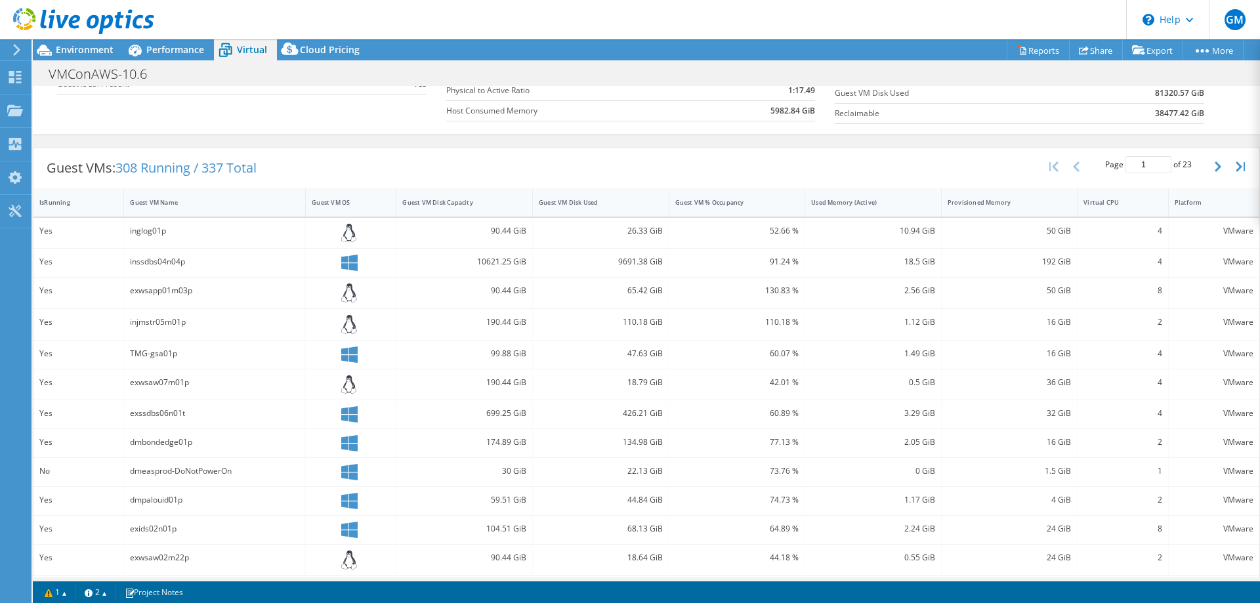
click at [244, 302] on div "exwsapp01m03p" at bounding box center [215, 293] width 182 height 31
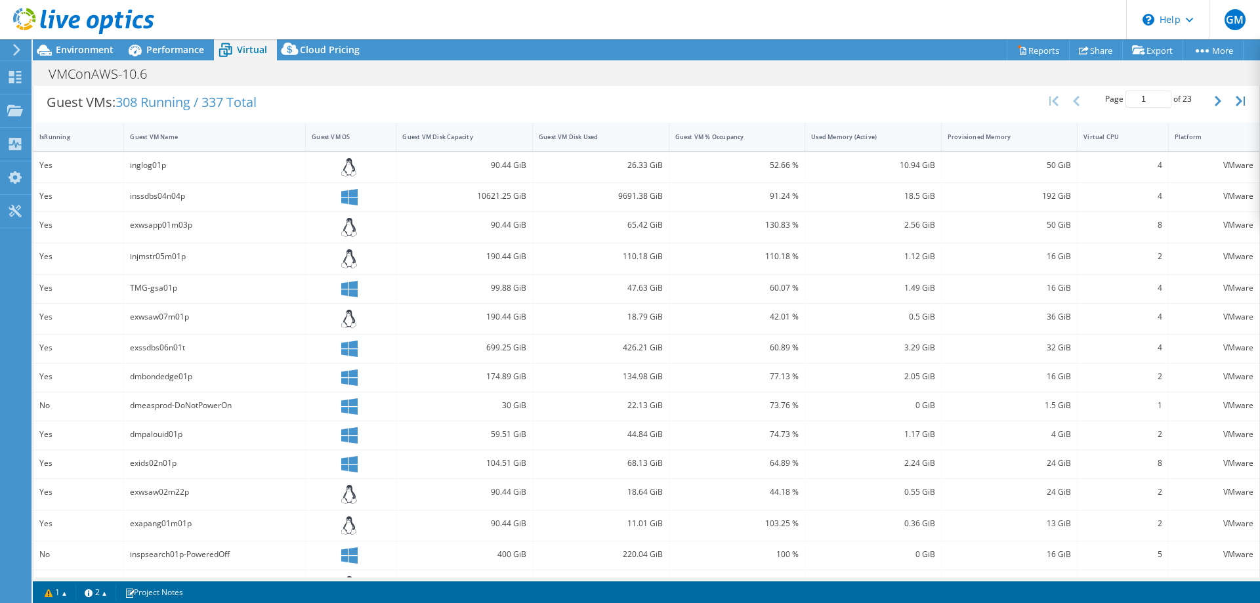
scroll to position [293, 0]
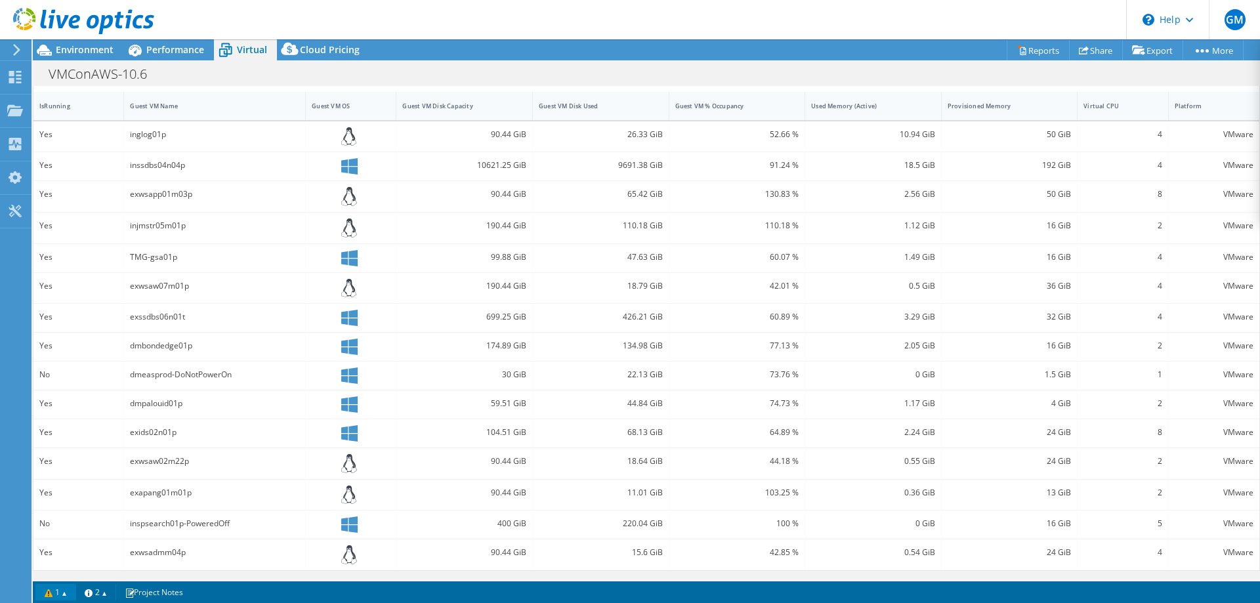
click at [49, 592] on link "1" at bounding box center [55, 592] width 41 height 16
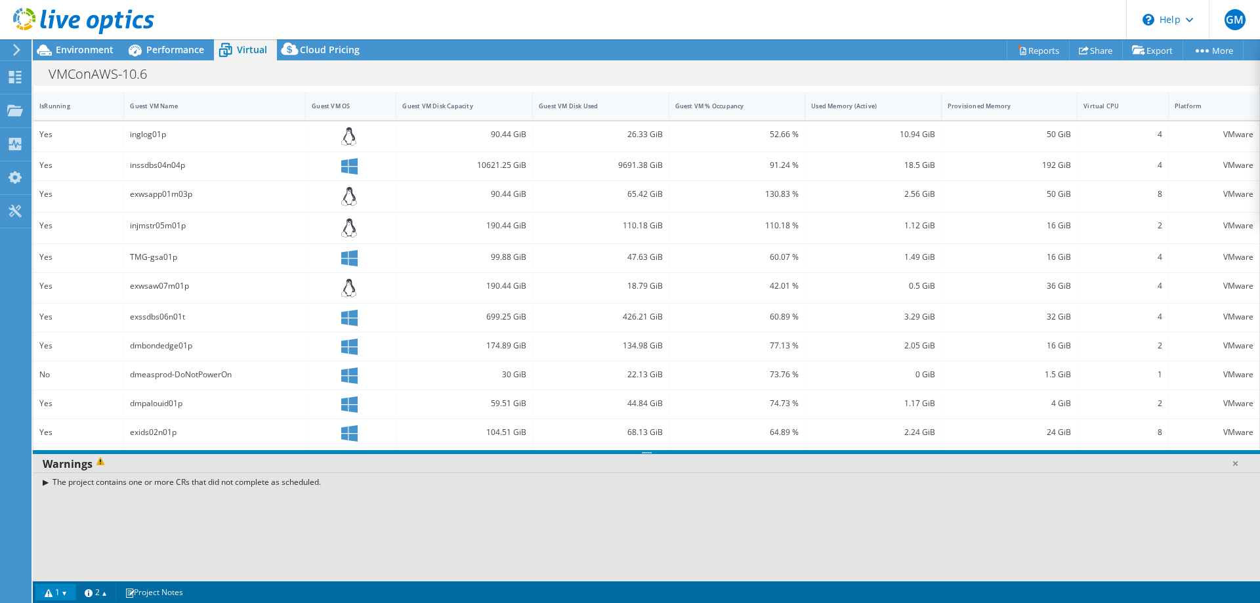
click at [49, 592] on link "1" at bounding box center [55, 592] width 41 height 16
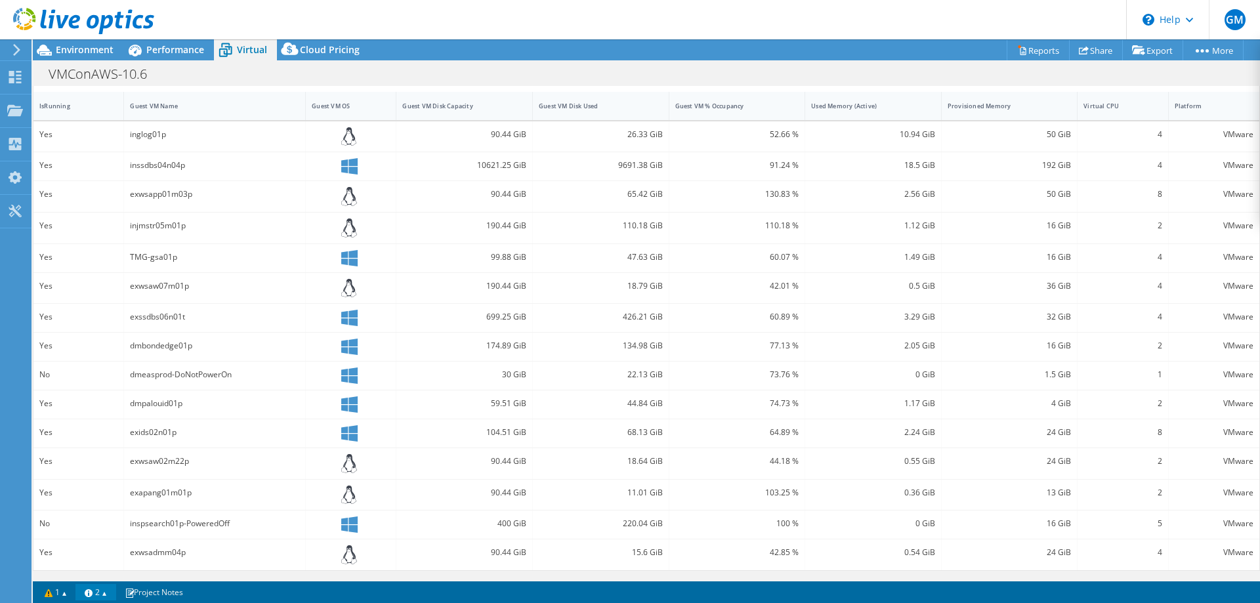
click at [97, 592] on link "2" at bounding box center [95, 592] width 41 height 16
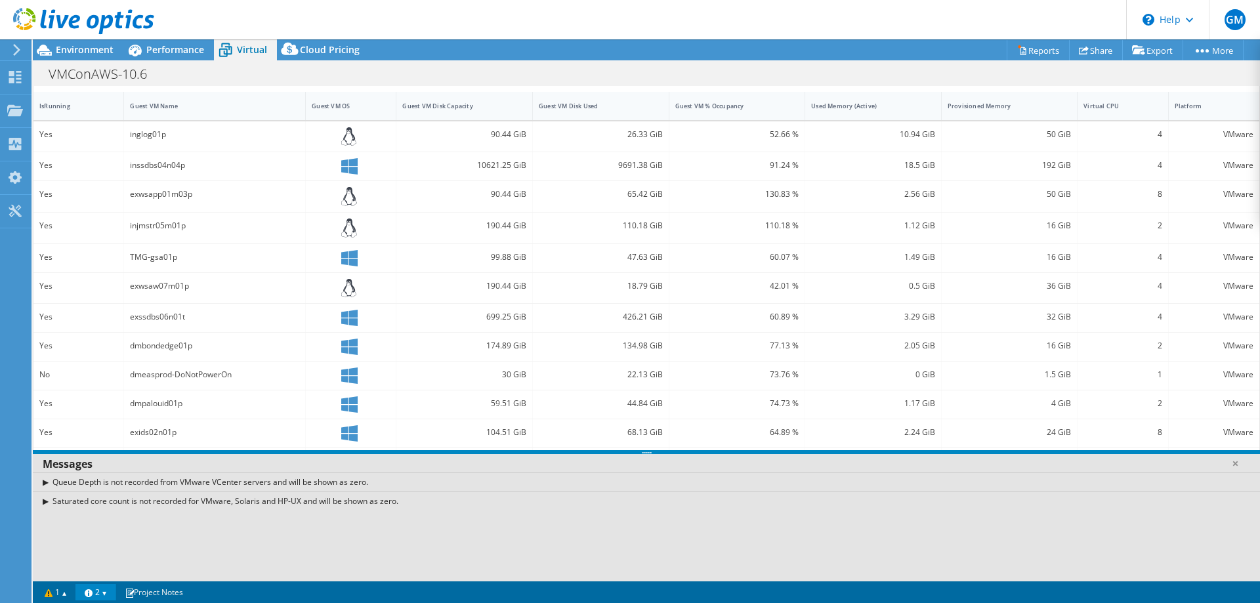
click at [97, 592] on link "2" at bounding box center [95, 592] width 41 height 16
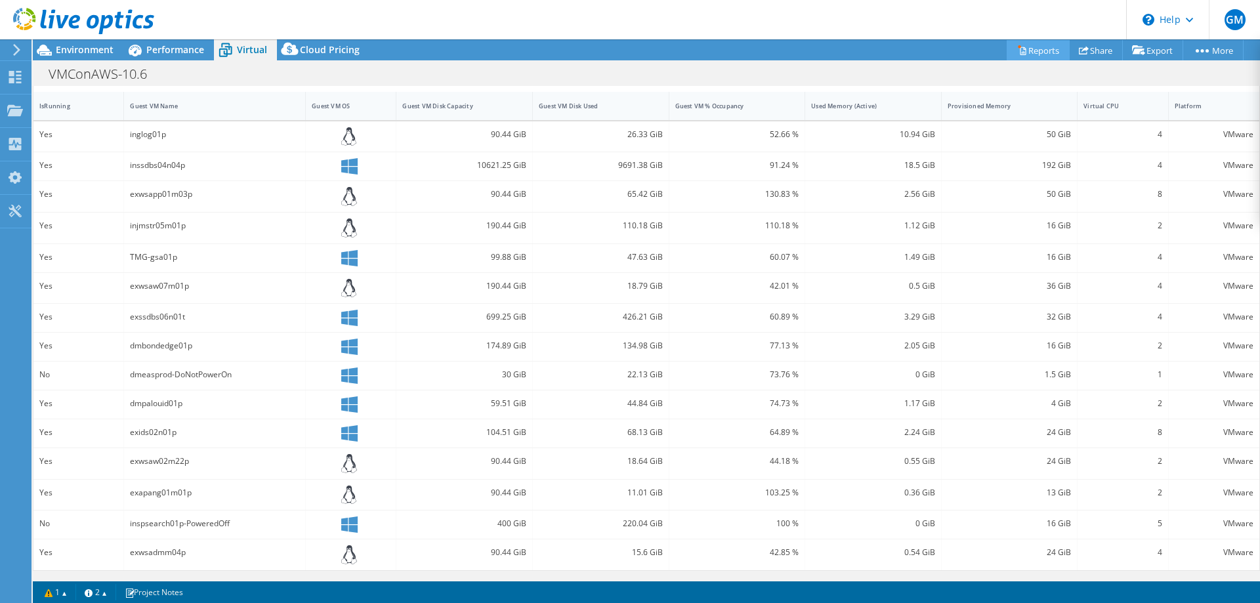
click at [1031, 49] on link "Reports" at bounding box center [1038, 50] width 63 height 20
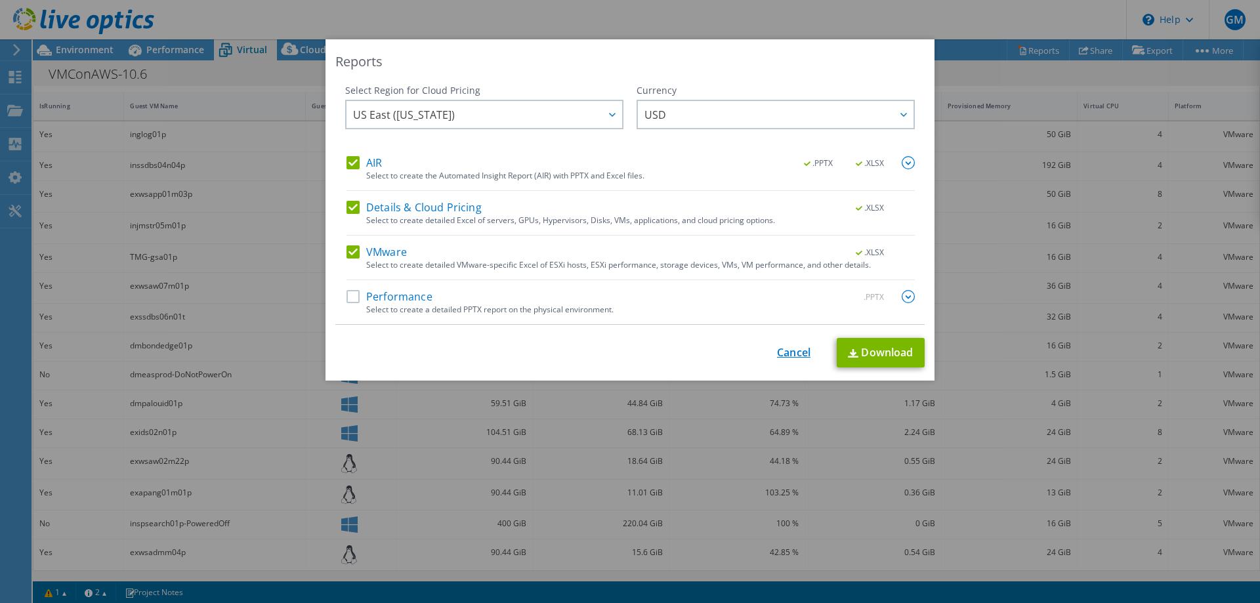
click at [792, 352] on link "Cancel" at bounding box center [793, 353] width 33 height 12
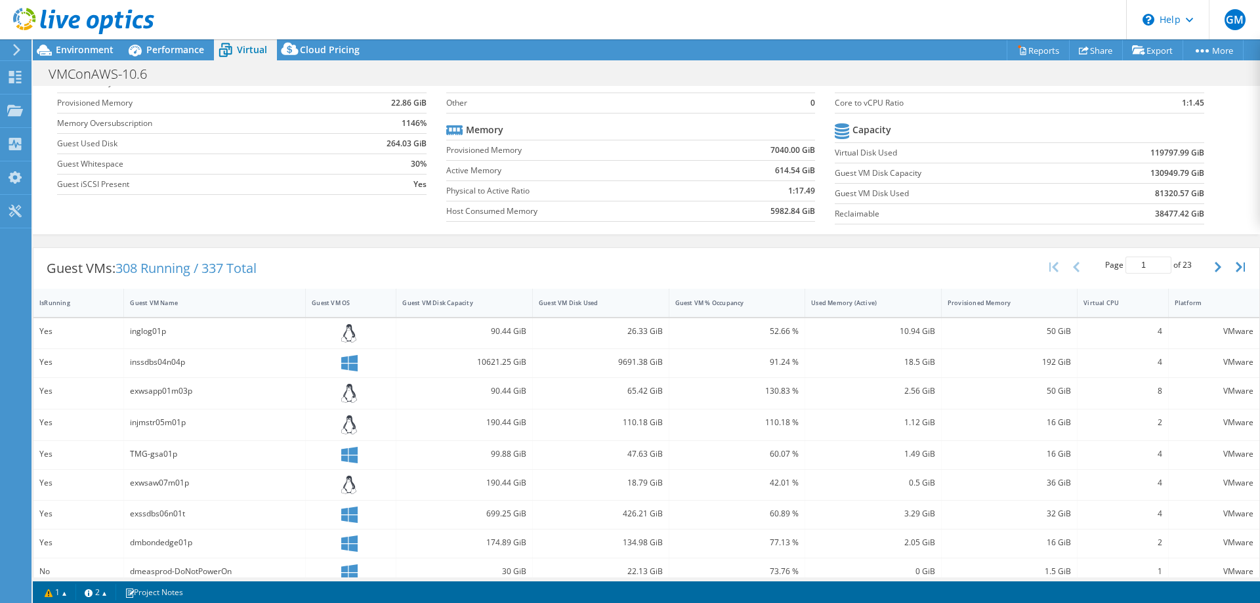
scroll to position [31, 0]
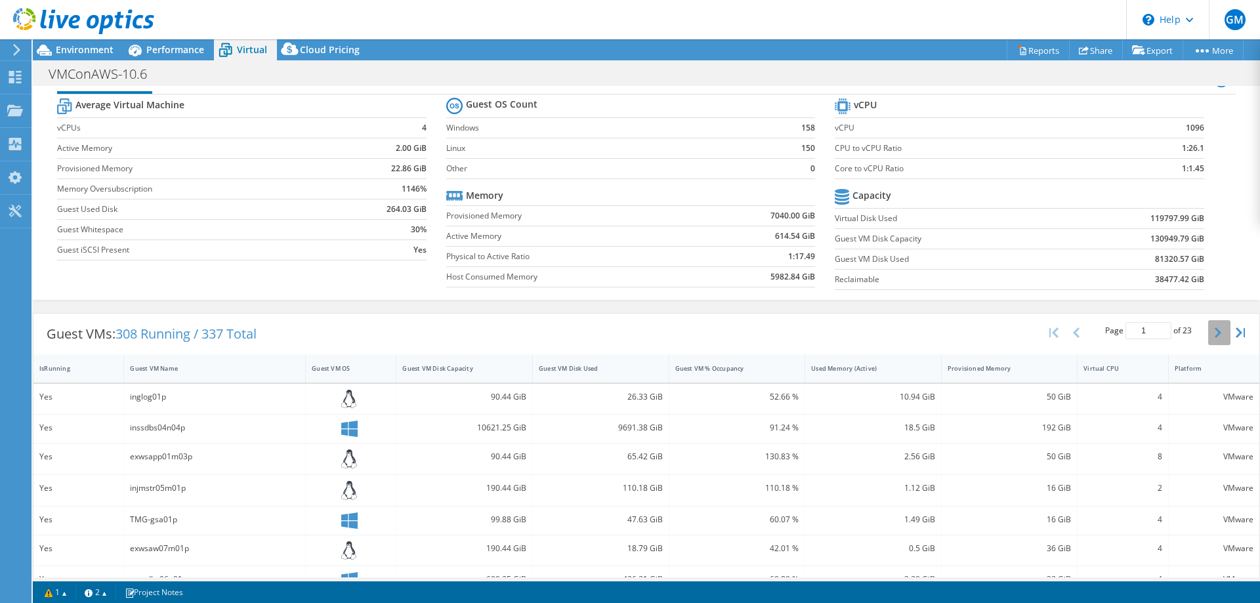
click at [1209, 333] on button "button" at bounding box center [1220, 332] width 22 height 25
type input "2"
click at [142, 399] on div "dmappdagent01p-DoNotPowerOn" at bounding box center [214, 397] width 169 height 14
